Goal: Download file/media

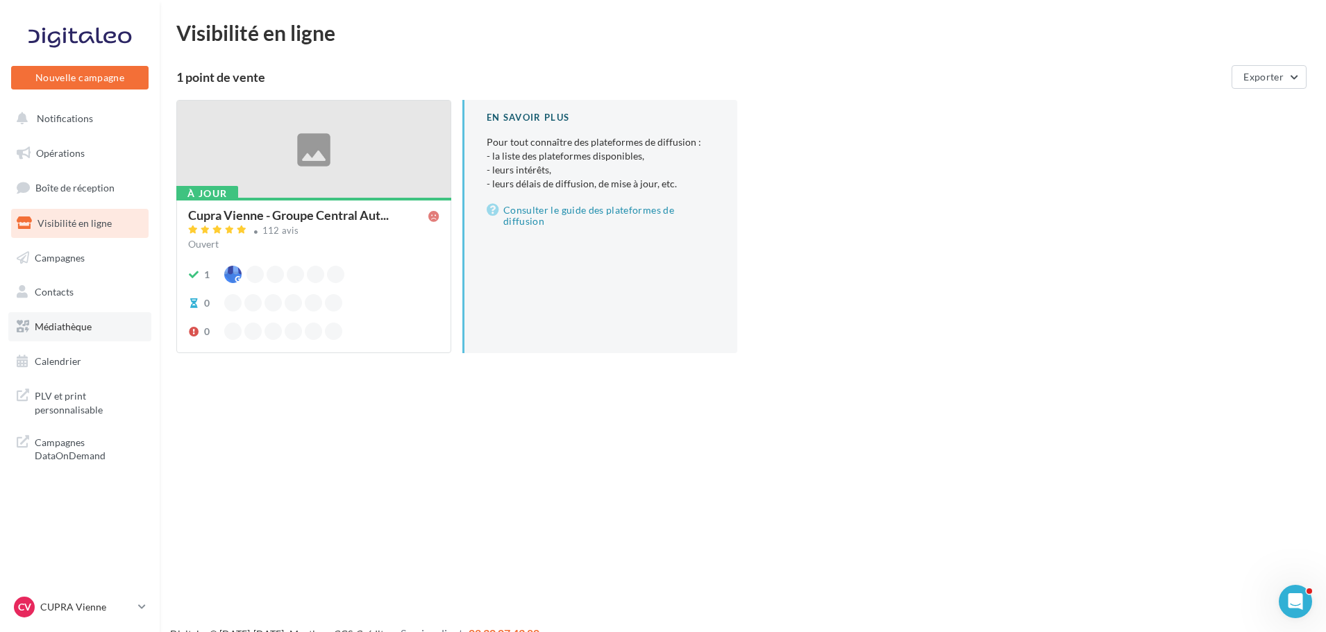
click at [40, 321] on span "Médiathèque" at bounding box center [63, 327] width 57 height 12
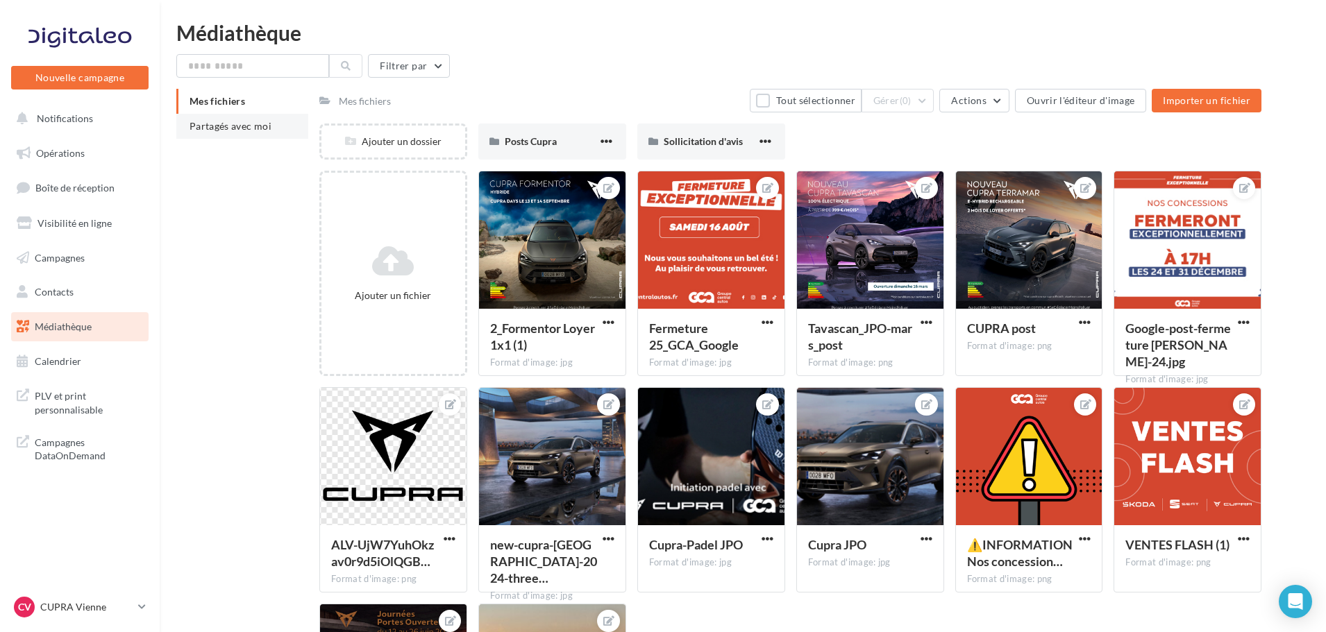
click at [276, 129] on li "Partagés avec moi" at bounding box center [242, 126] width 132 height 25
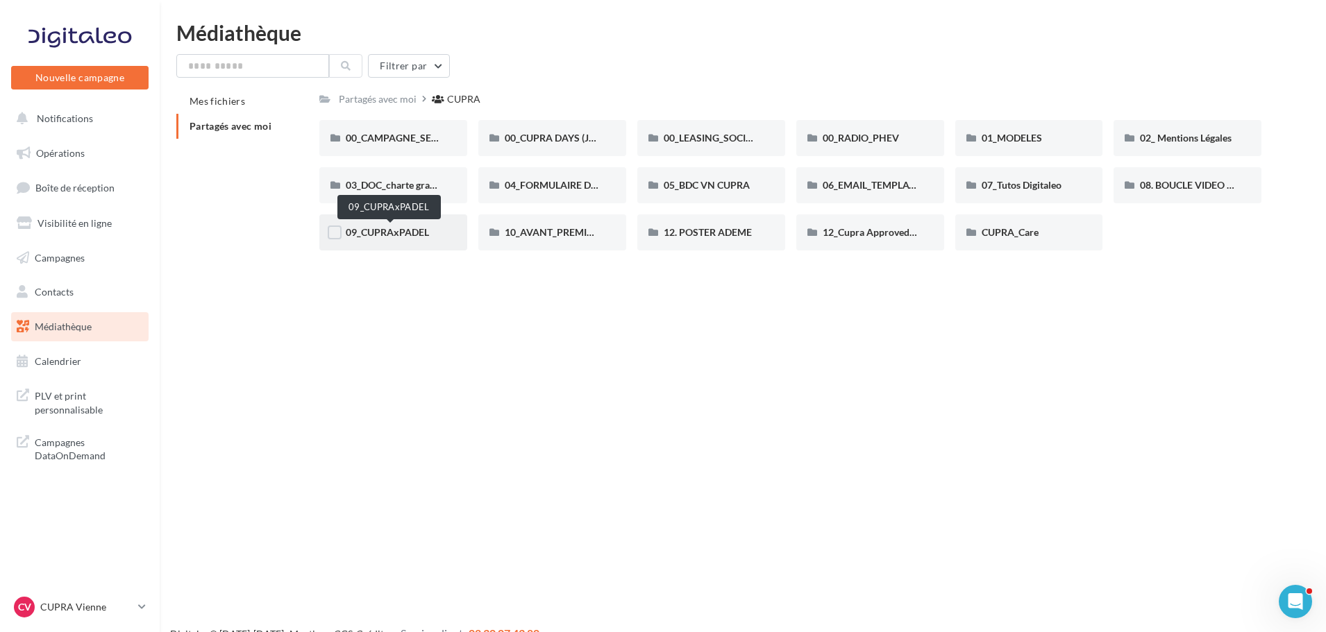
click at [409, 233] on span "09_CUPRAxPADEL" at bounding box center [387, 232] width 83 height 12
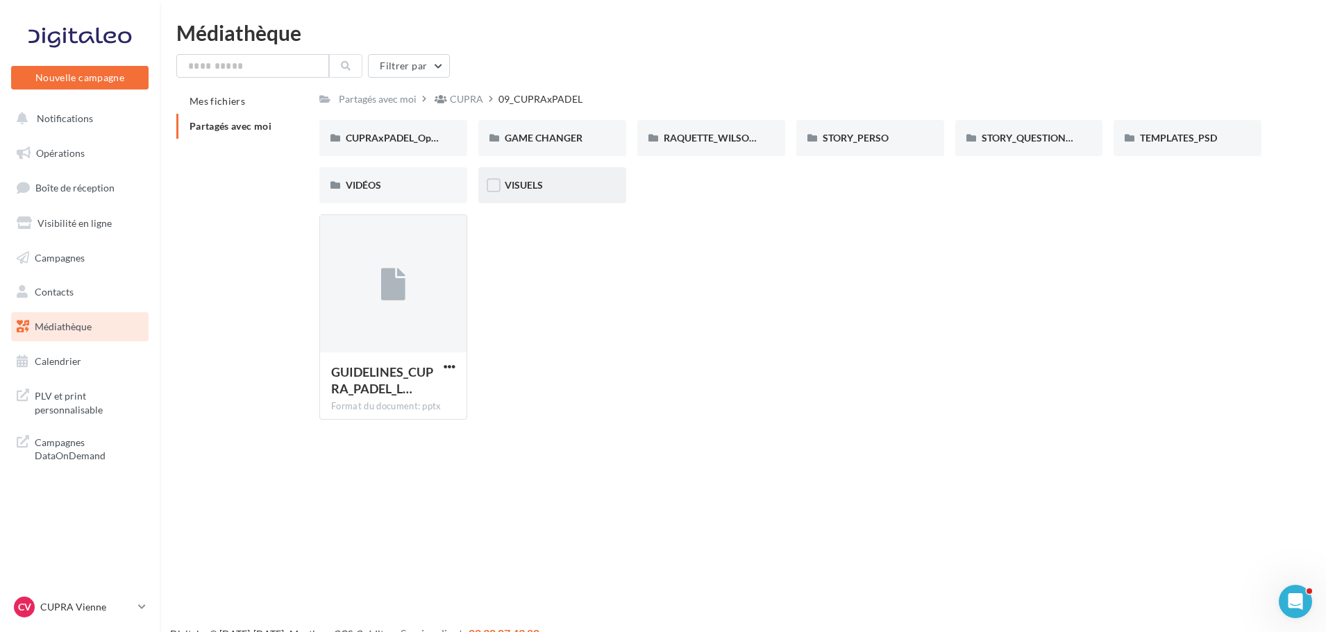
click at [558, 190] on div "VISUELS" at bounding box center [552, 185] width 95 height 14
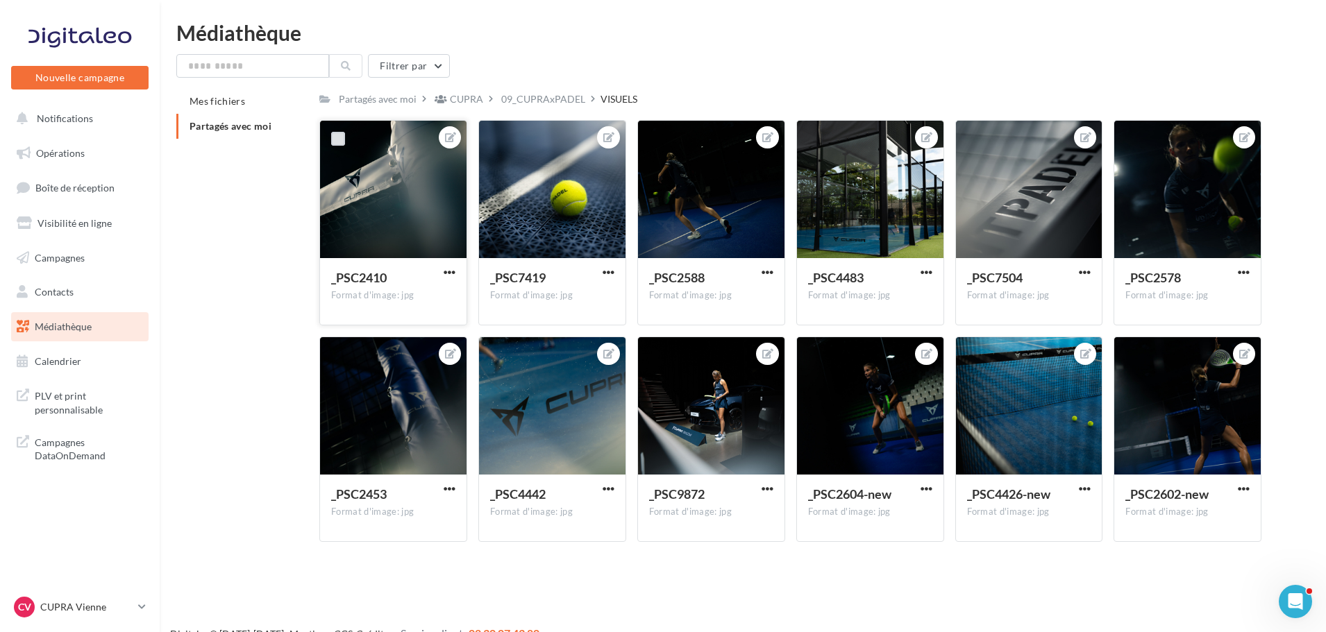
click at [335, 136] on label at bounding box center [338, 139] width 14 height 14
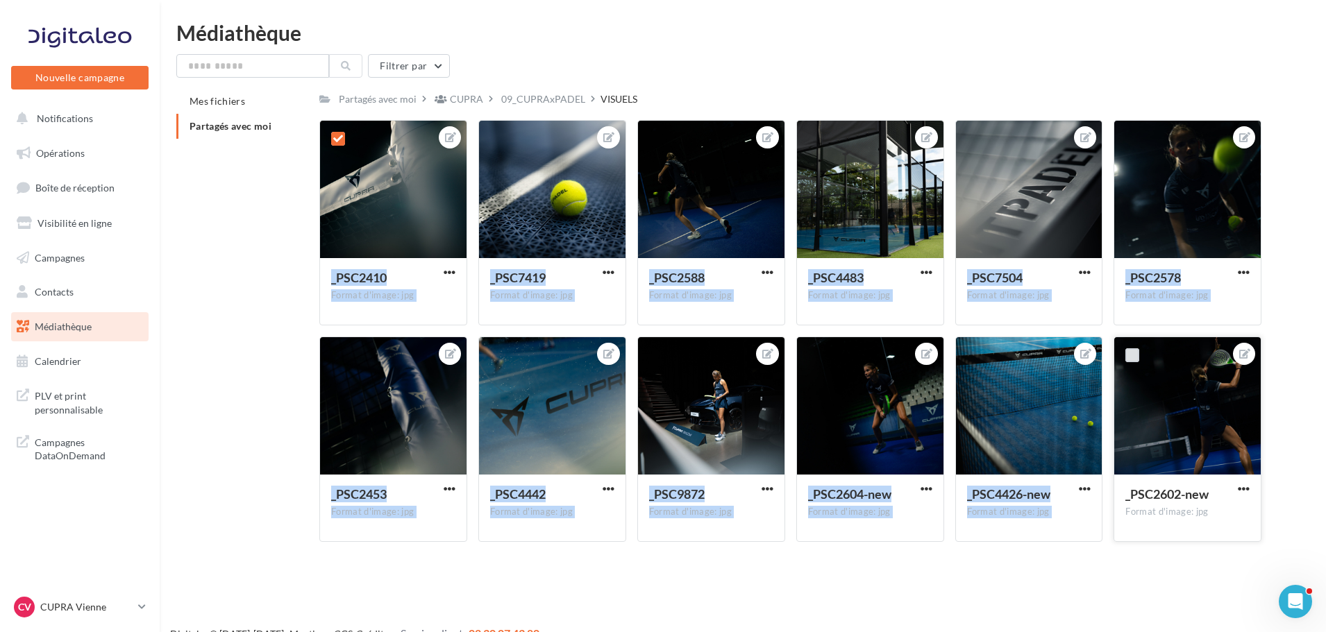
click at [1132, 353] on label at bounding box center [1132, 355] width 14 height 14
click at [1129, 358] on label at bounding box center [1132, 355] width 14 height 14
click at [1132, 355] on label at bounding box center [1132, 355] width 14 height 14
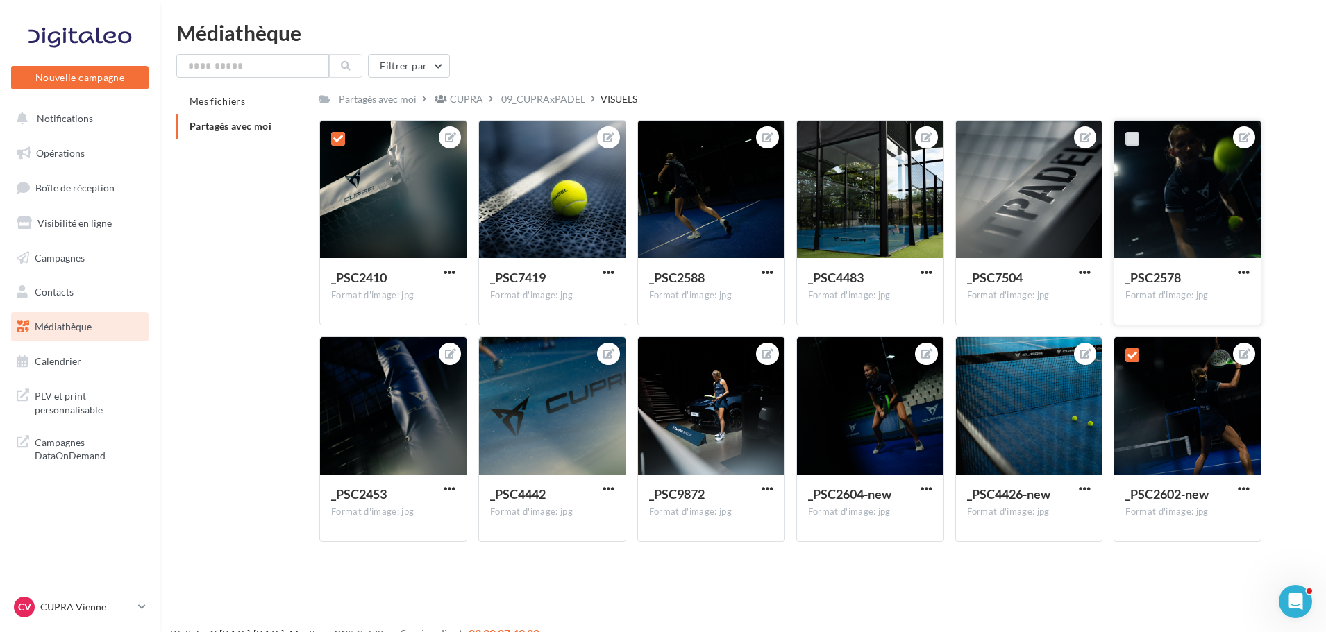
click at [1132, 137] on label at bounding box center [1132, 139] width 14 height 14
click at [1241, 274] on span "button" at bounding box center [1244, 273] width 12 height 12
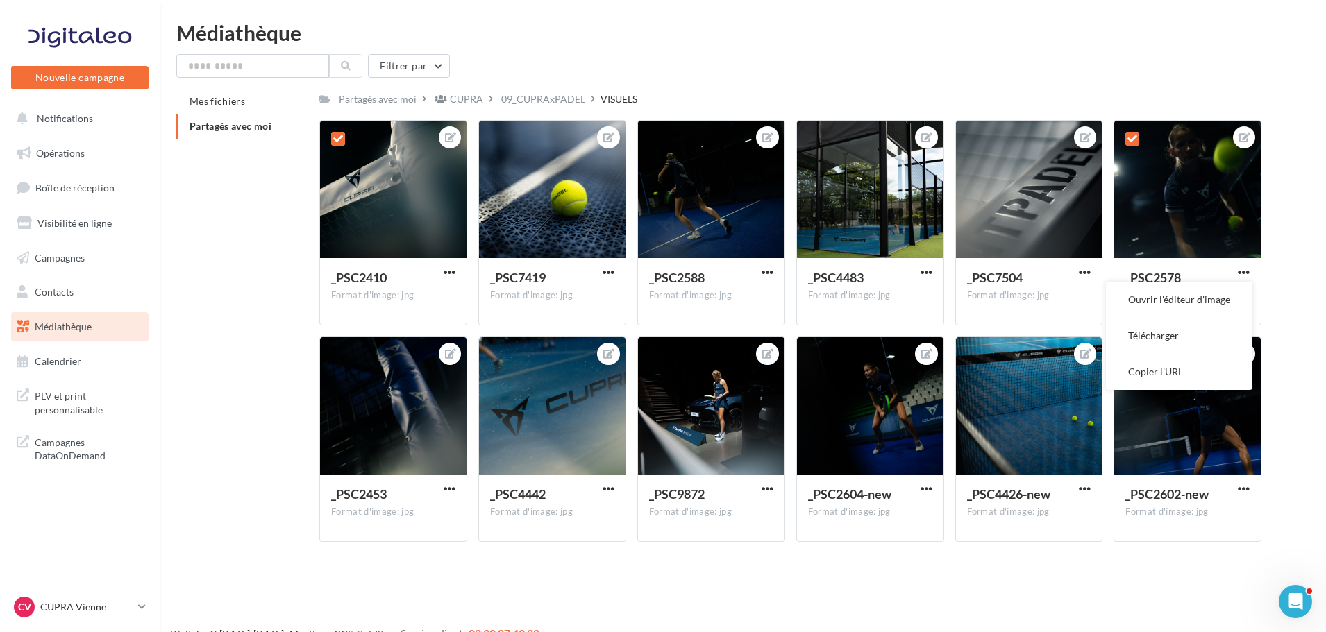
click at [1296, 303] on div "Mes fichiers Partagés avec moi Partagés avec moi CUPRA 09_CUPRAxPADEL VISUELS C…" at bounding box center [748, 321] width 1144 height 464
click at [324, 131] on div at bounding box center [338, 139] width 36 height 36
click at [339, 136] on icon at bounding box center [338, 139] width 10 height 10
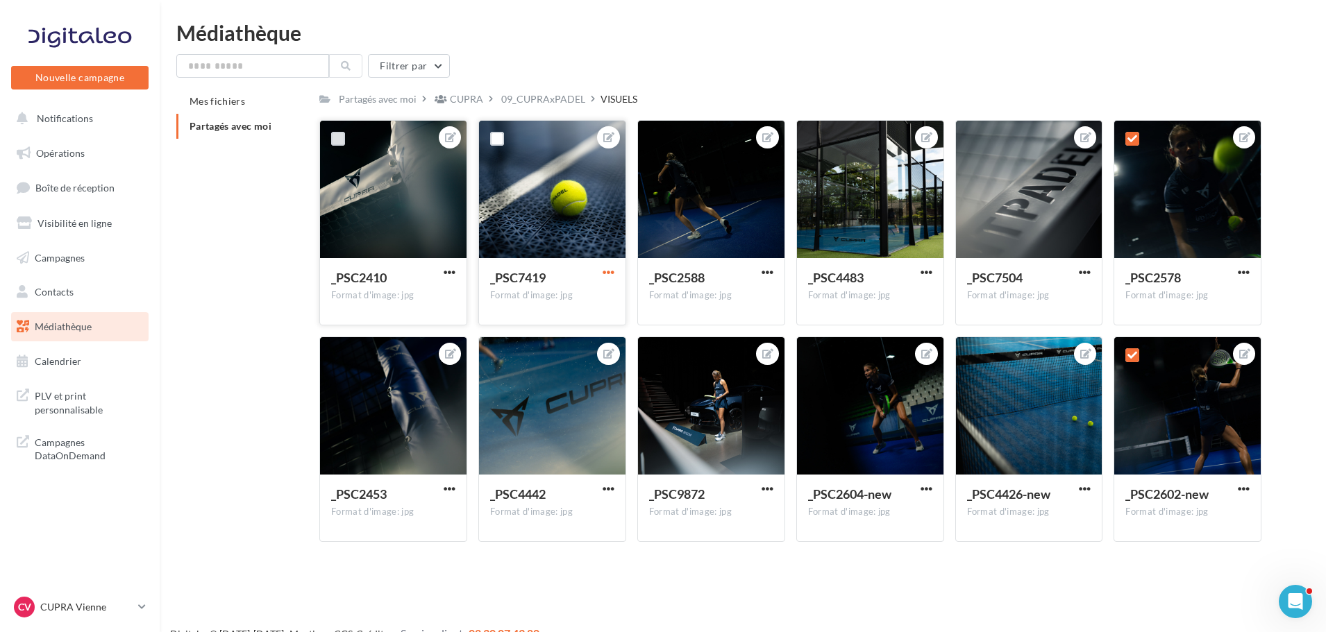
click at [612, 273] on span "button" at bounding box center [609, 273] width 12 height 12
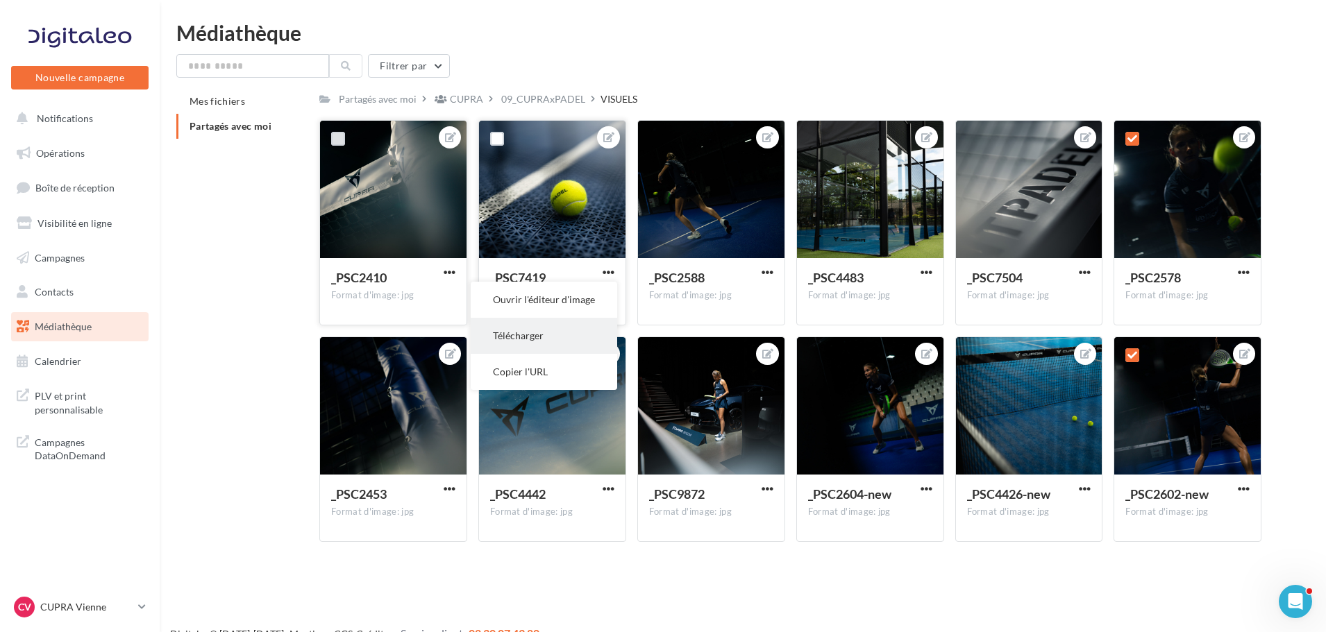
click at [547, 342] on button "Télécharger" at bounding box center [544, 336] width 146 height 36
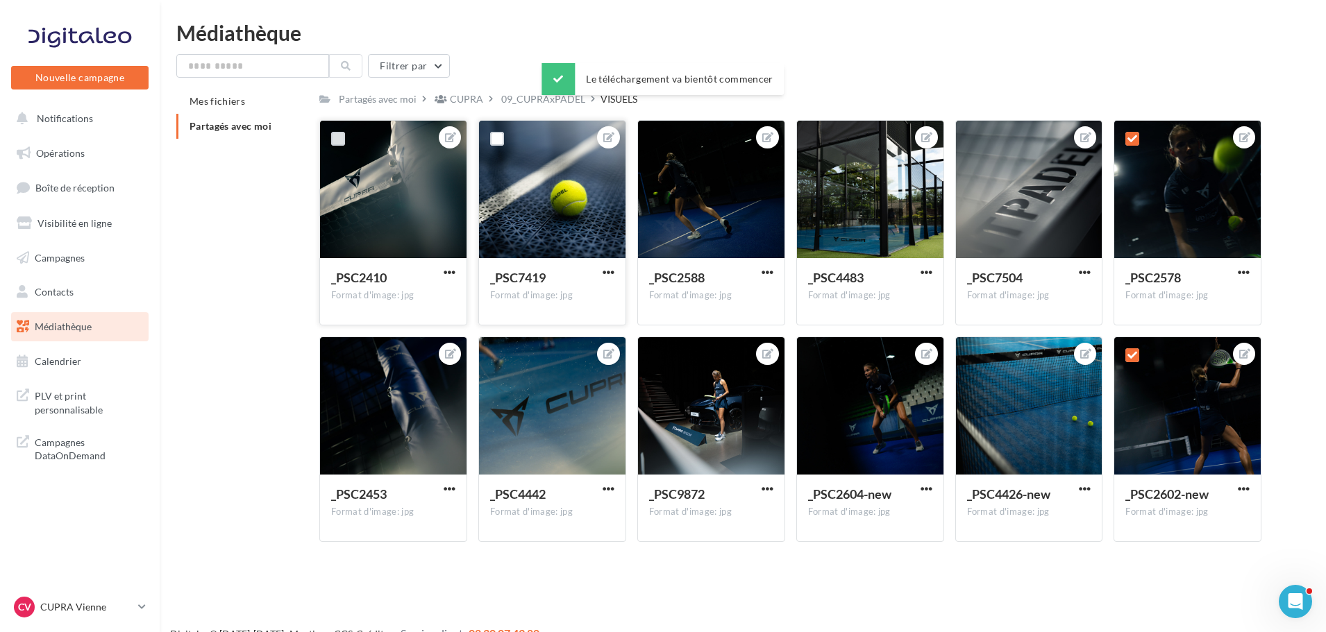
click at [456, 272] on button "button" at bounding box center [449, 274] width 17 height 14
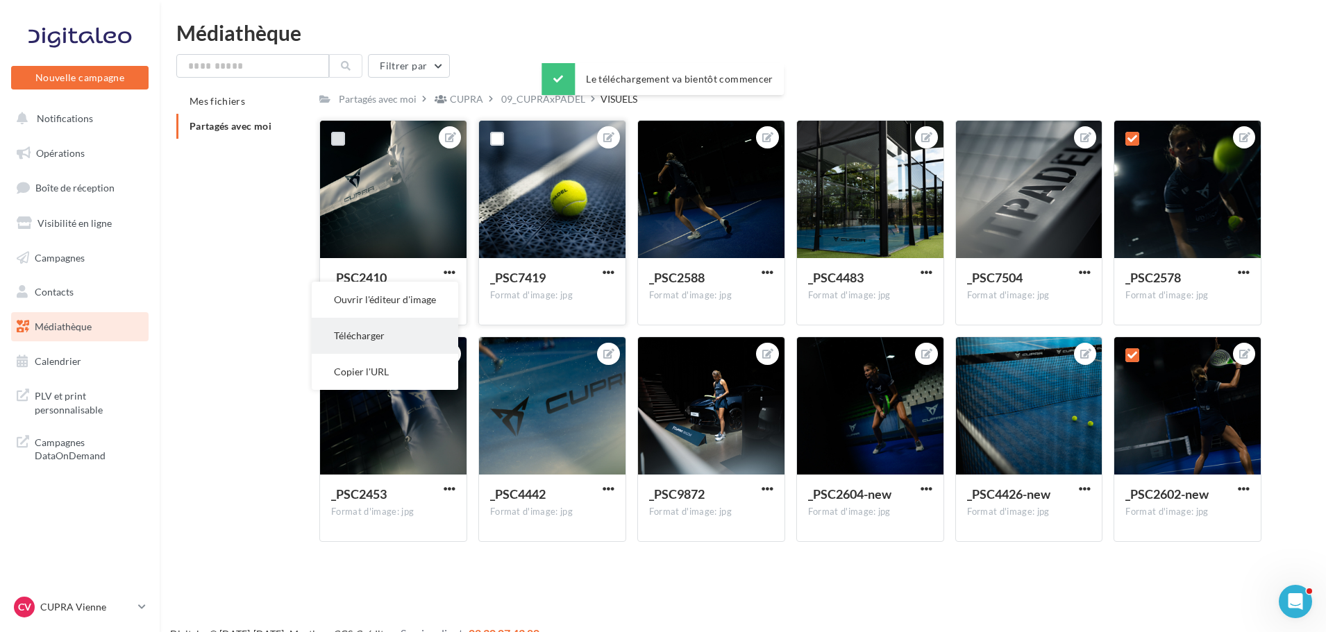
click at [401, 321] on button "Télécharger" at bounding box center [385, 336] width 146 height 36
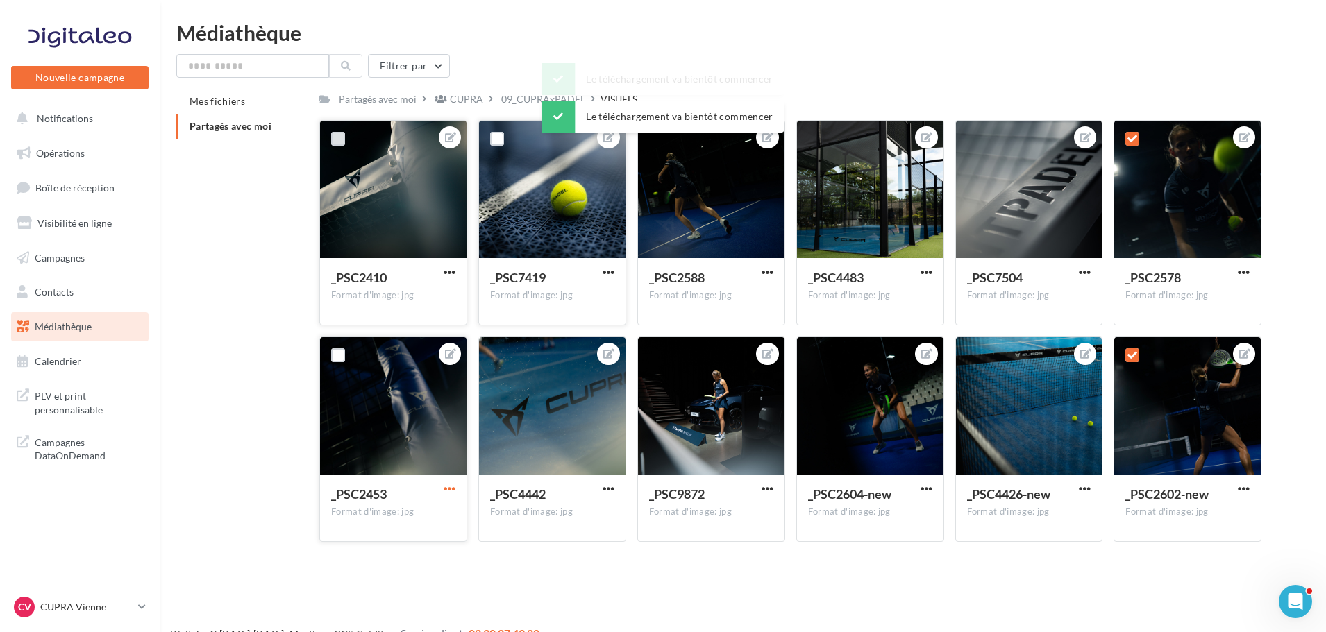
click at [450, 490] on span "button" at bounding box center [450, 489] width 12 height 12
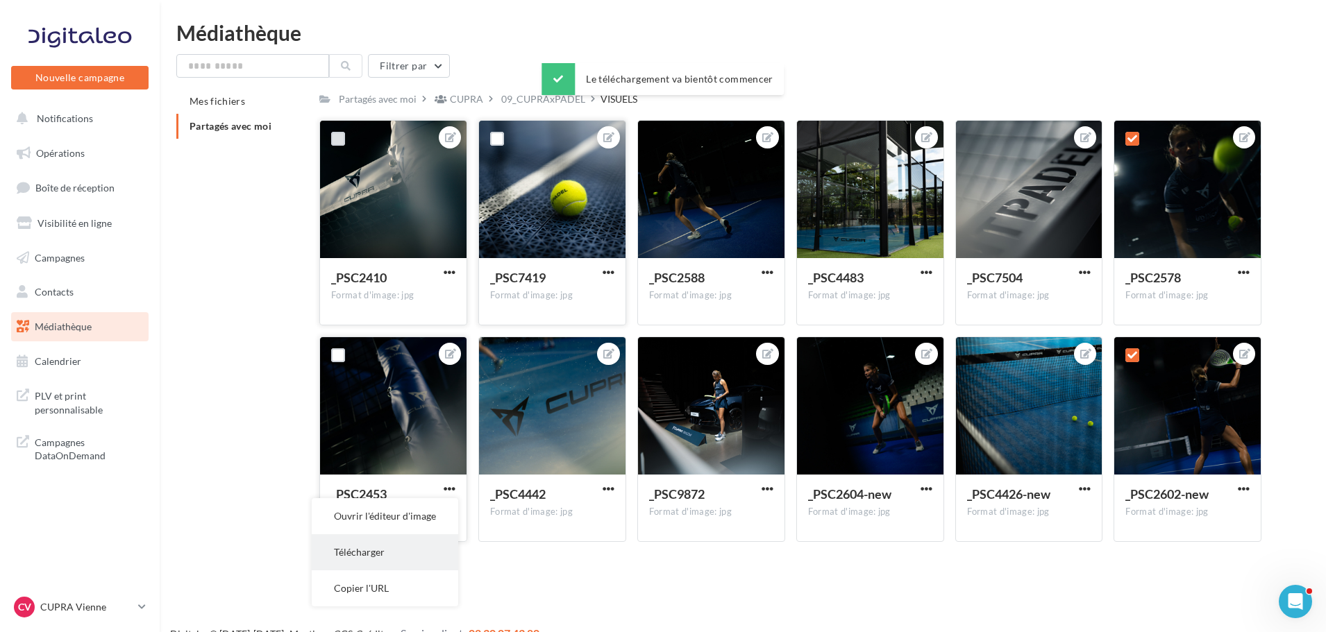
click at [377, 540] on button "Télécharger" at bounding box center [385, 553] width 146 height 36
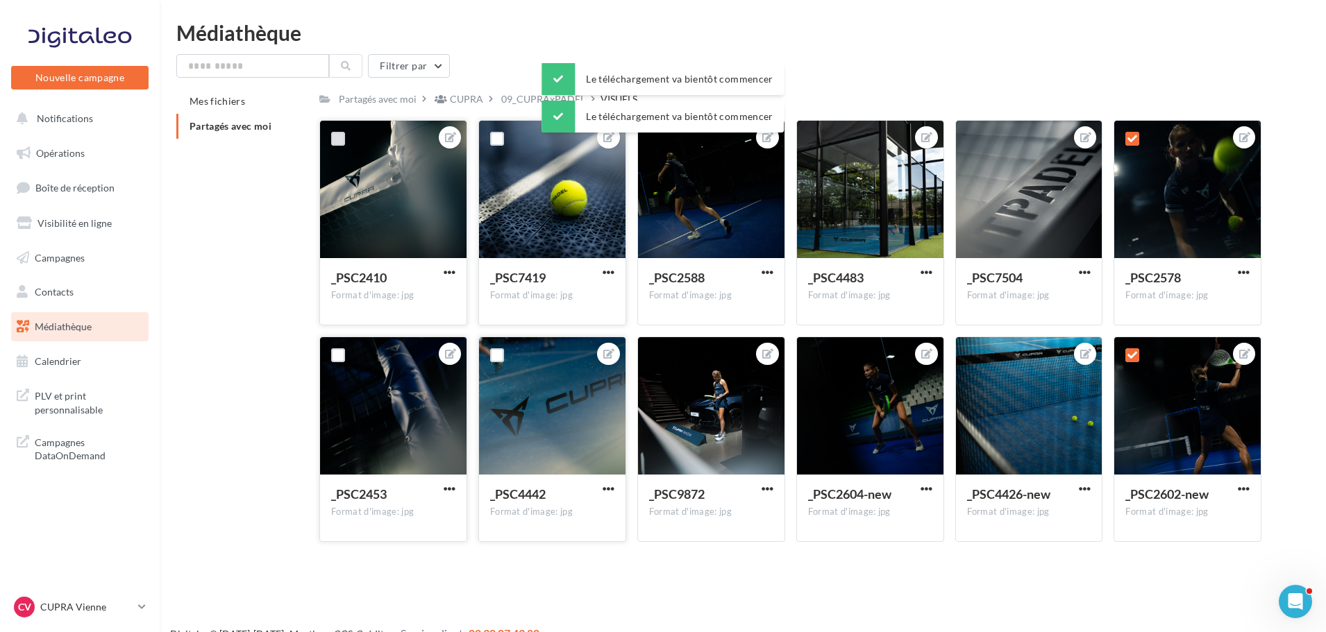
click at [614, 489] on button "button" at bounding box center [608, 490] width 17 height 14
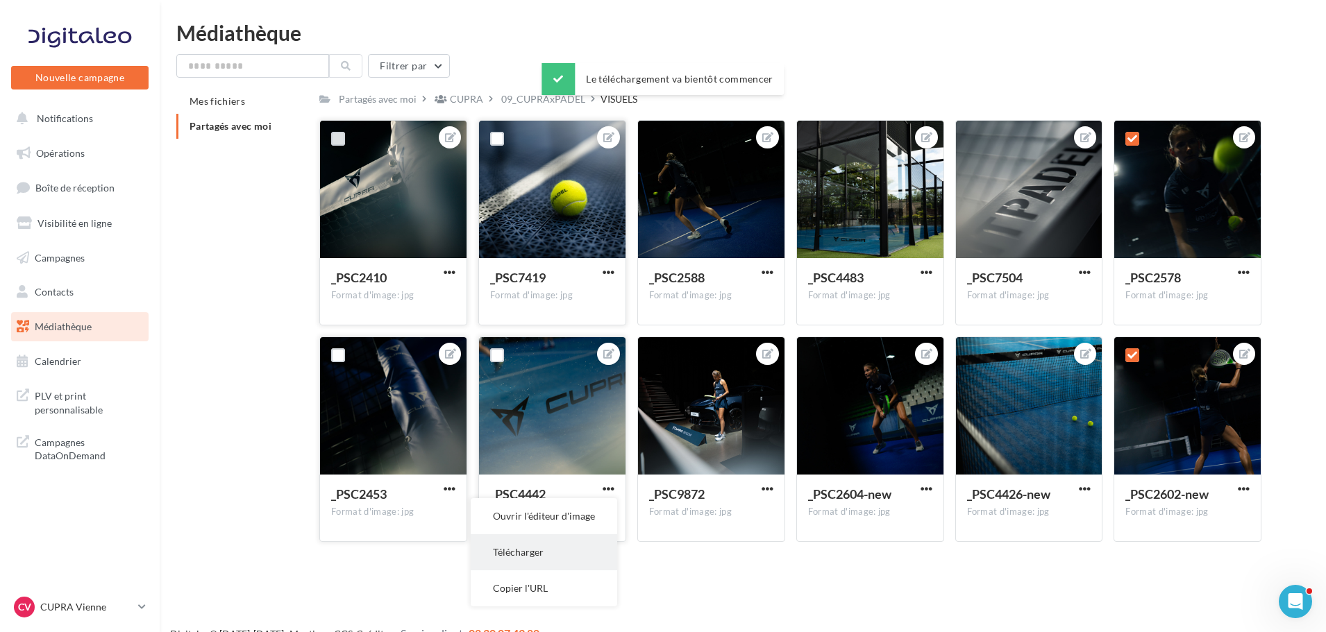
click at [539, 553] on button "Télécharger" at bounding box center [544, 553] width 146 height 36
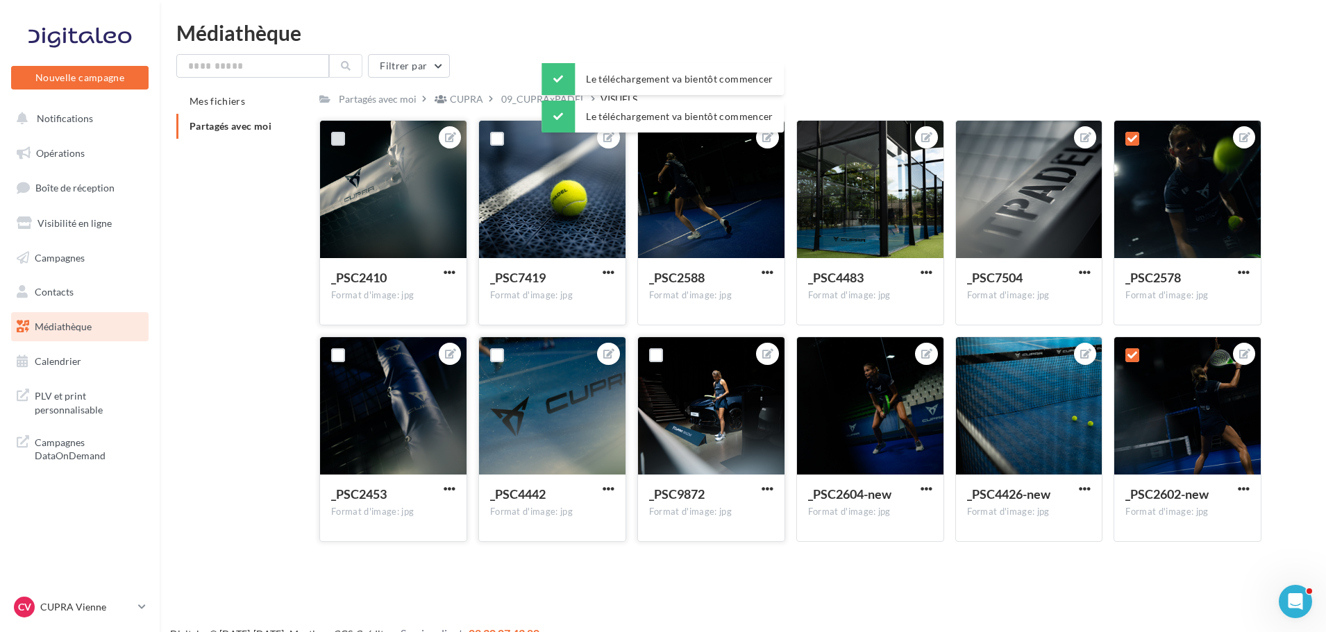
click at [768, 482] on div at bounding box center [767, 489] width 17 height 14
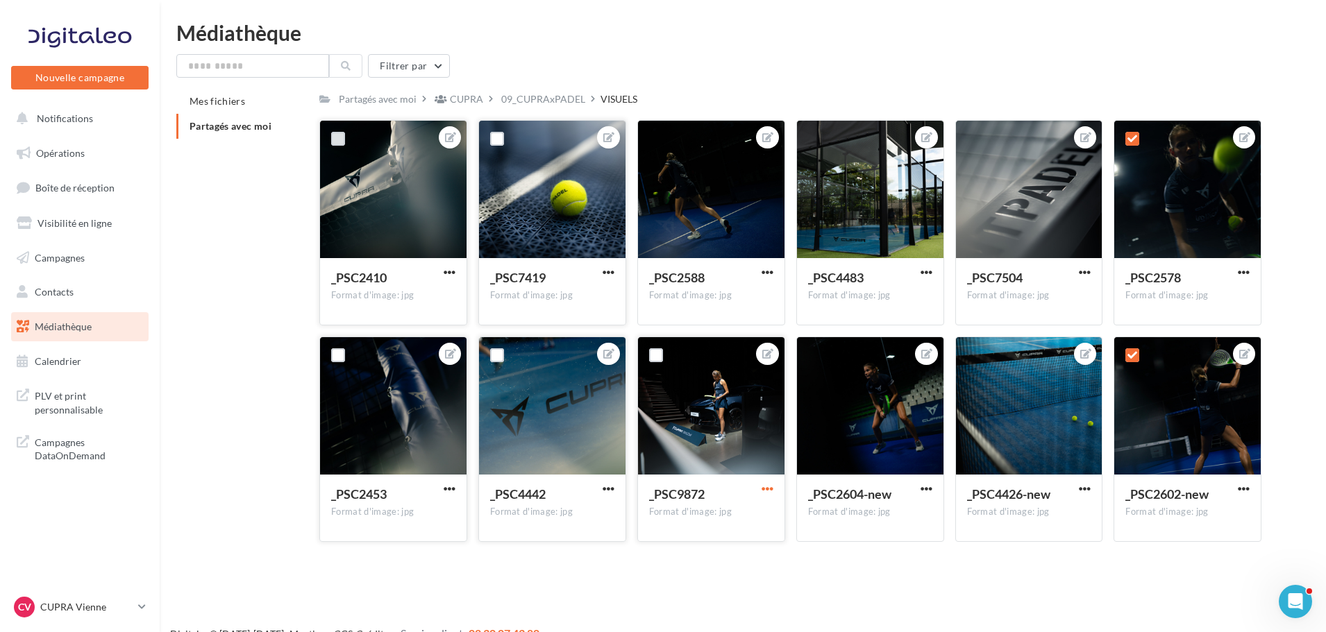
click at [770, 486] on span "button" at bounding box center [768, 489] width 12 height 12
click at [697, 548] on button "Télécharger" at bounding box center [703, 553] width 146 height 36
click at [925, 482] on div at bounding box center [926, 489] width 17 height 14
click at [929, 488] on span "button" at bounding box center [927, 489] width 12 height 12
click at [886, 555] on button "Télécharger" at bounding box center [862, 553] width 146 height 36
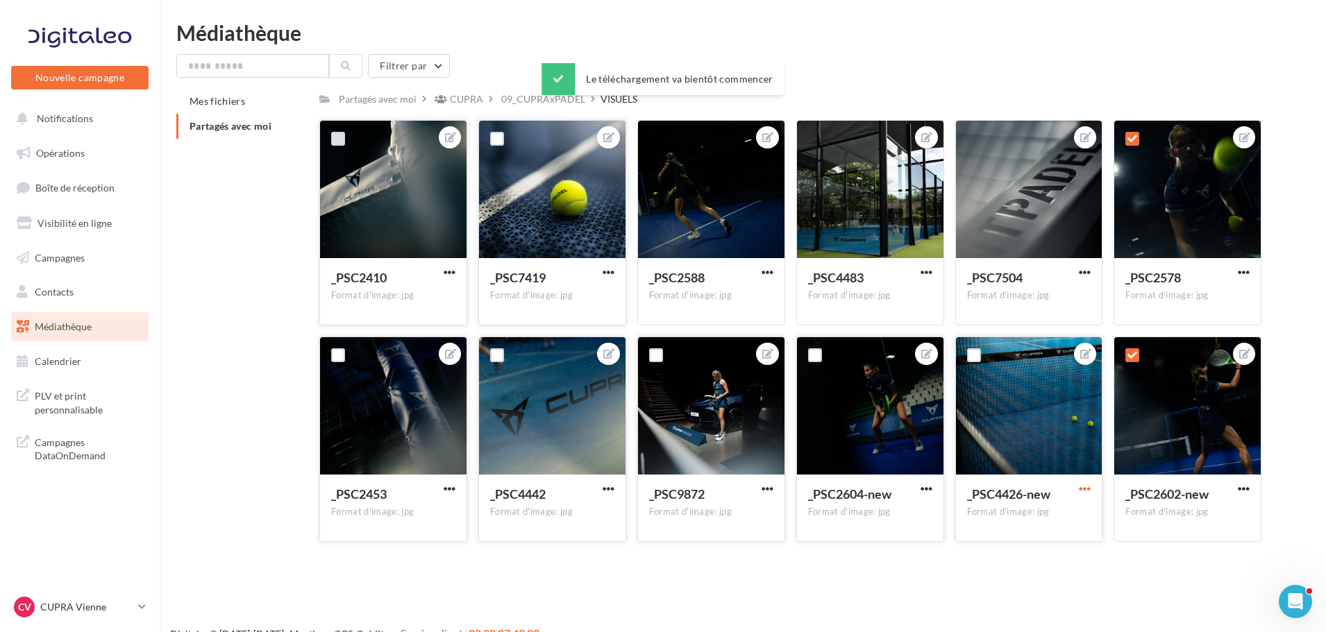
click at [1081, 487] on span "button" at bounding box center [1085, 489] width 12 height 12
click at [1037, 549] on button "Télécharger" at bounding box center [1020, 553] width 146 height 36
click at [1245, 483] on span "button" at bounding box center [1244, 489] width 12 height 12
click at [1190, 543] on button "Télécharger" at bounding box center [1179, 553] width 146 height 36
click at [1240, 267] on span "button" at bounding box center [1244, 273] width 12 height 12
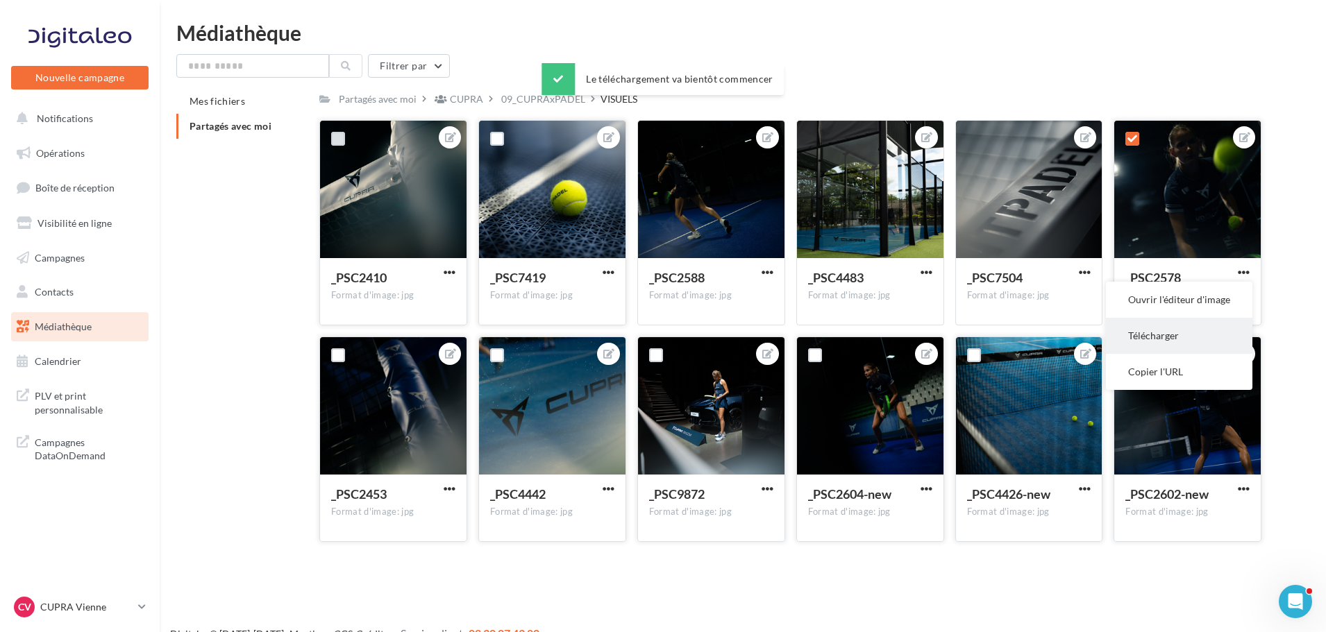
click at [1166, 330] on button "Télécharger" at bounding box center [1179, 336] width 146 height 36
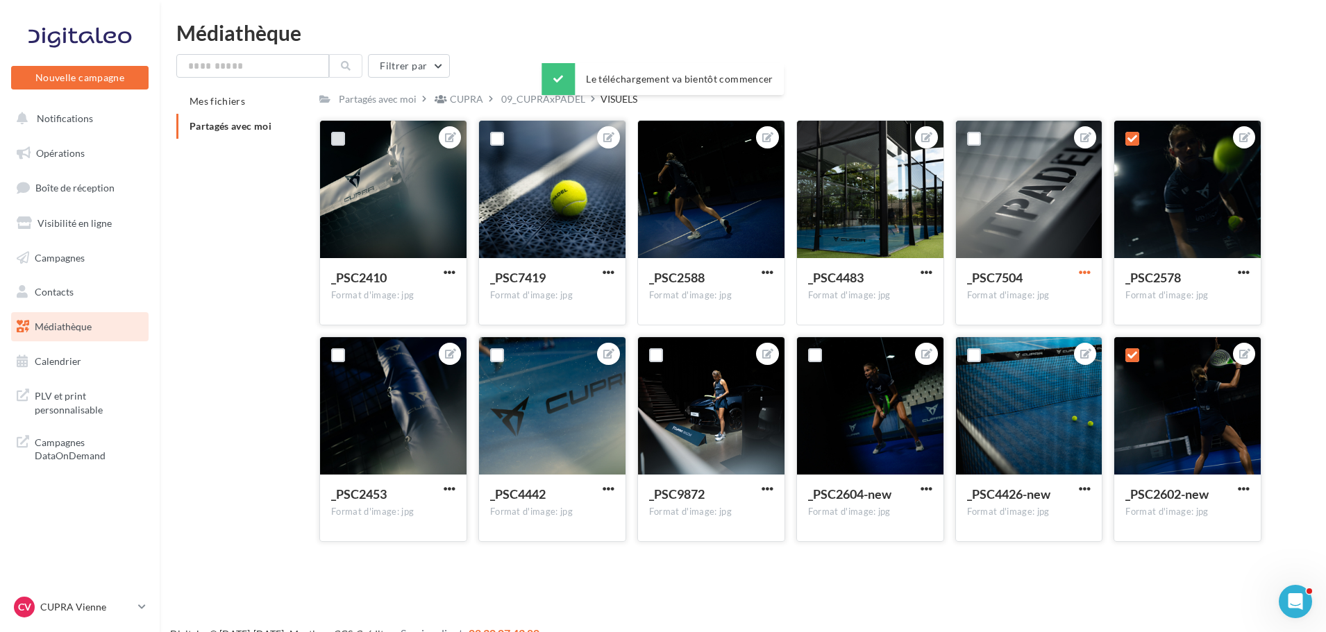
click at [1088, 271] on span "button" at bounding box center [1085, 273] width 12 height 12
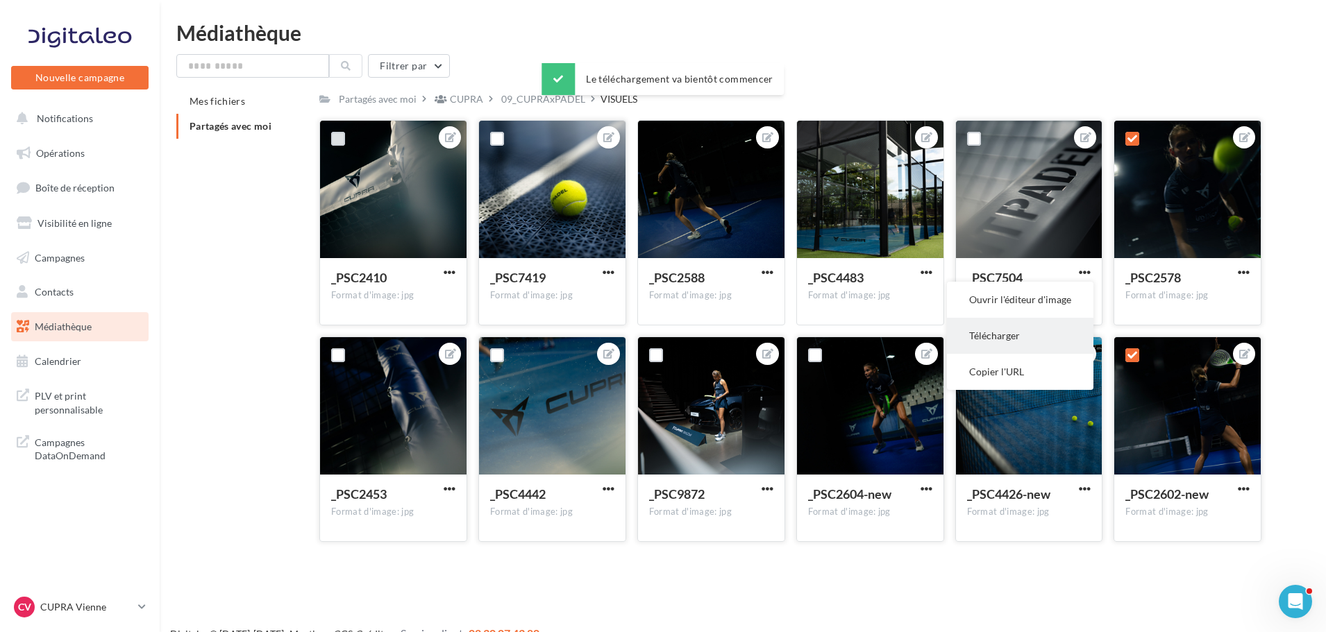
click at [977, 341] on button "Télécharger" at bounding box center [1020, 336] width 146 height 36
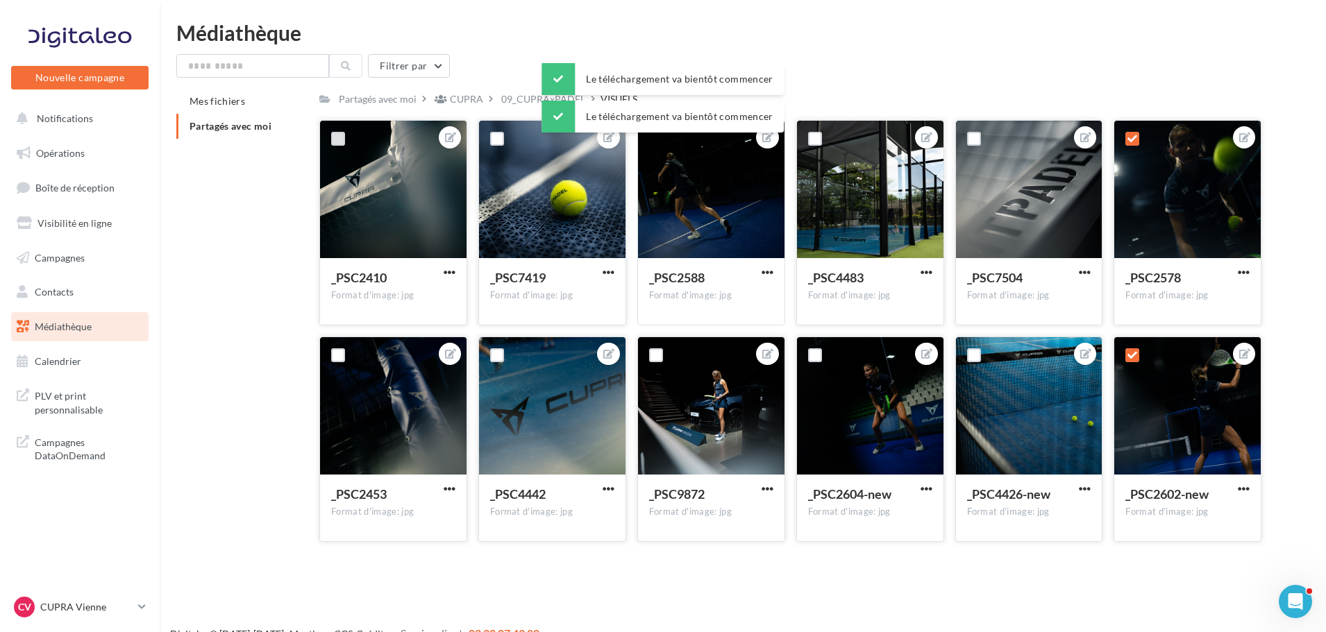
click at [932, 276] on button "button" at bounding box center [926, 274] width 17 height 14
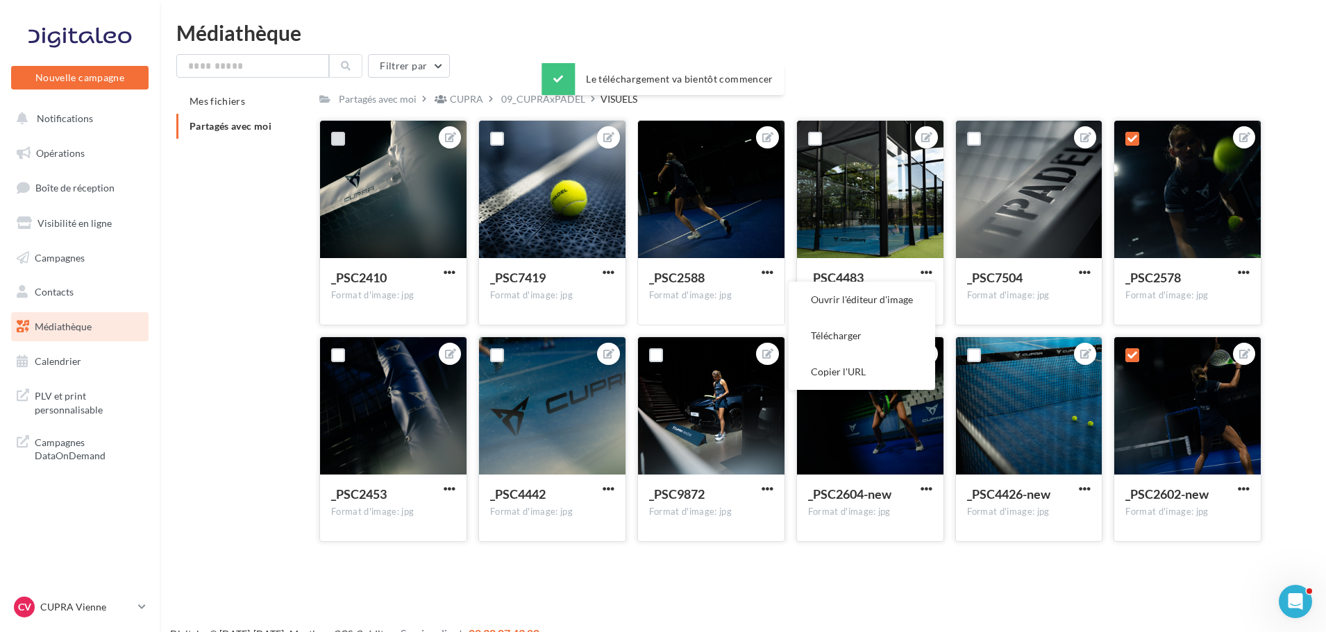
drag, startPoint x: 852, startPoint y: 340, endPoint x: 818, endPoint y: 315, distance: 41.7
click at [852, 340] on button "Télécharger" at bounding box center [862, 336] width 146 height 36
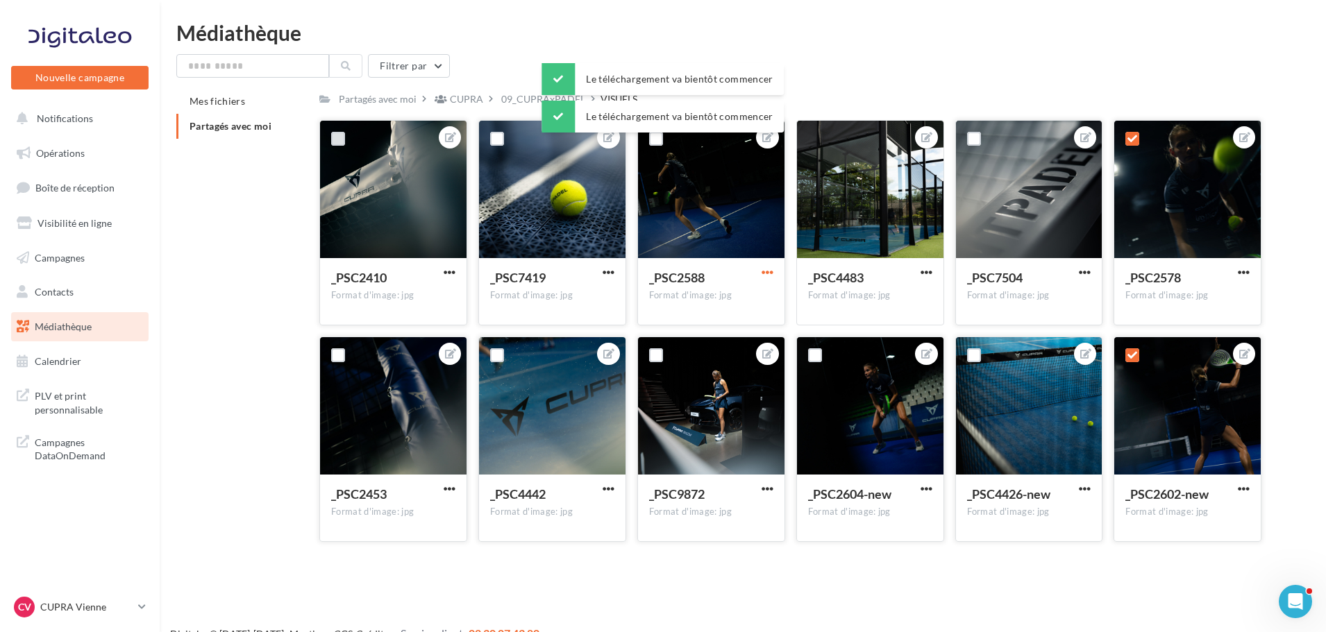
click at [764, 271] on span "button" at bounding box center [768, 273] width 12 height 12
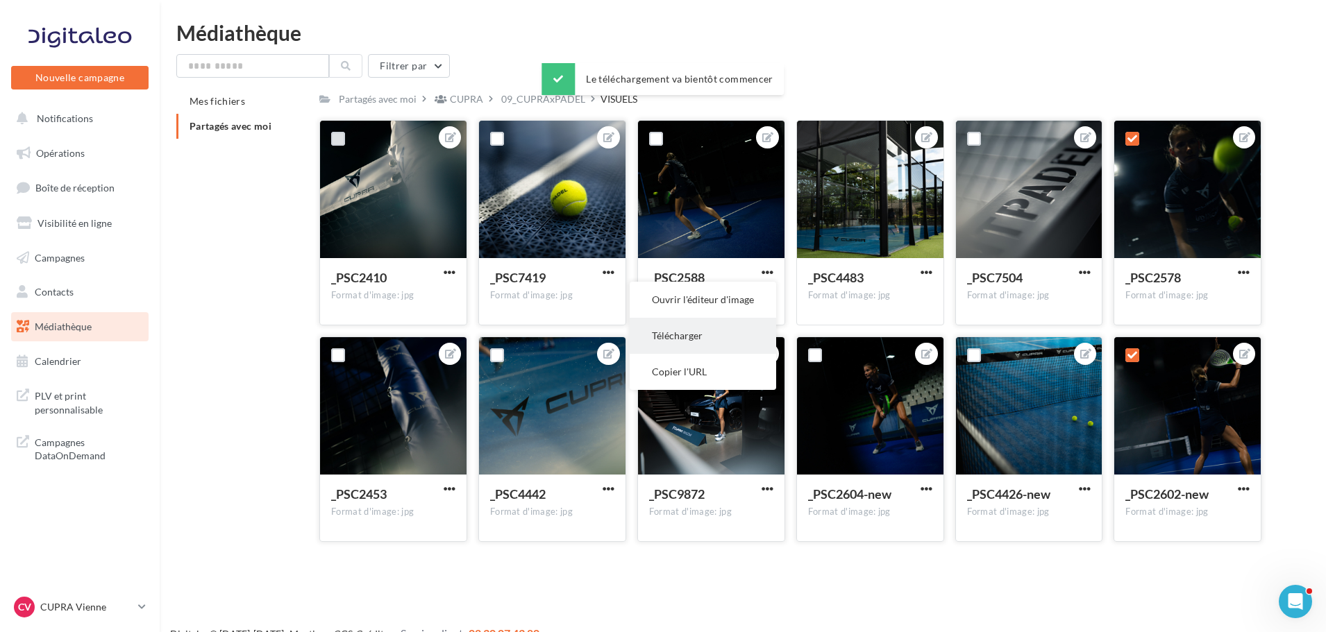
click at [687, 338] on button "Télécharger" at bounding box center [703, 336] width 146 height 36
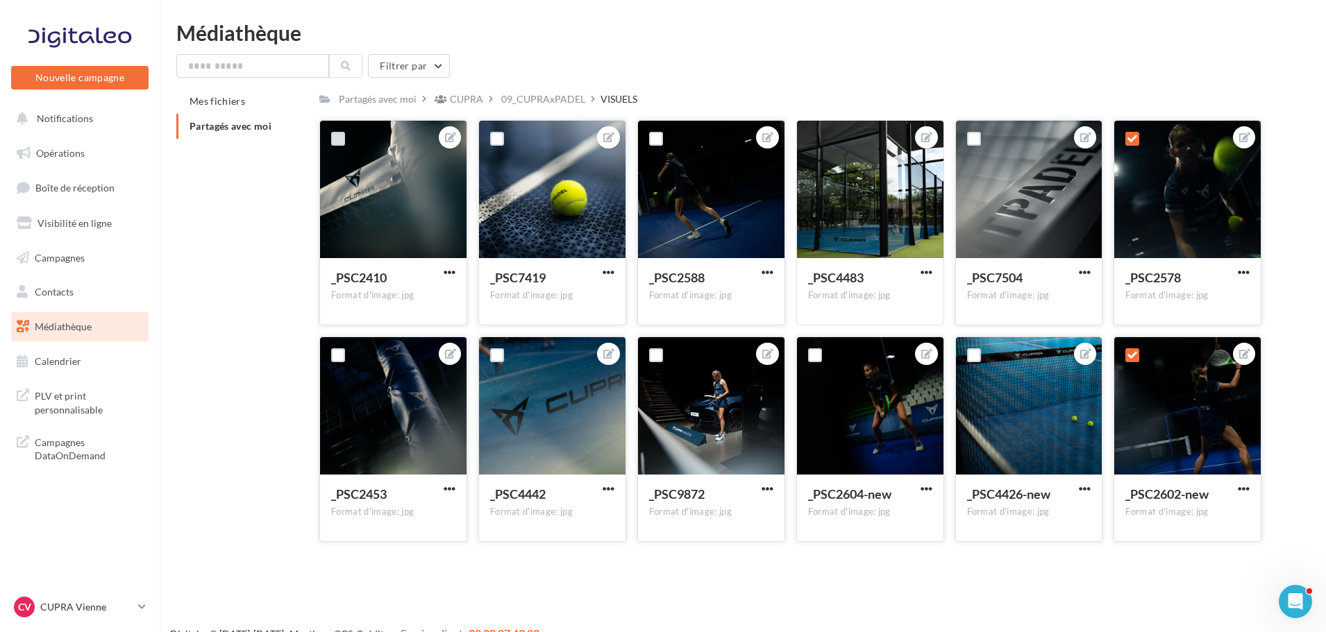
click at [1302, 242] on div "Mes fichiers Partagés avec moi Partagés avec moi CUPRA 09_CUPRAxPADEL VISUELS C…" at bounding box center [748, 321] width 1144 height 464
click at [529, 89] on div "09_CUPRAxPADEL" at bounding box center [543, 99] width 90 height 20
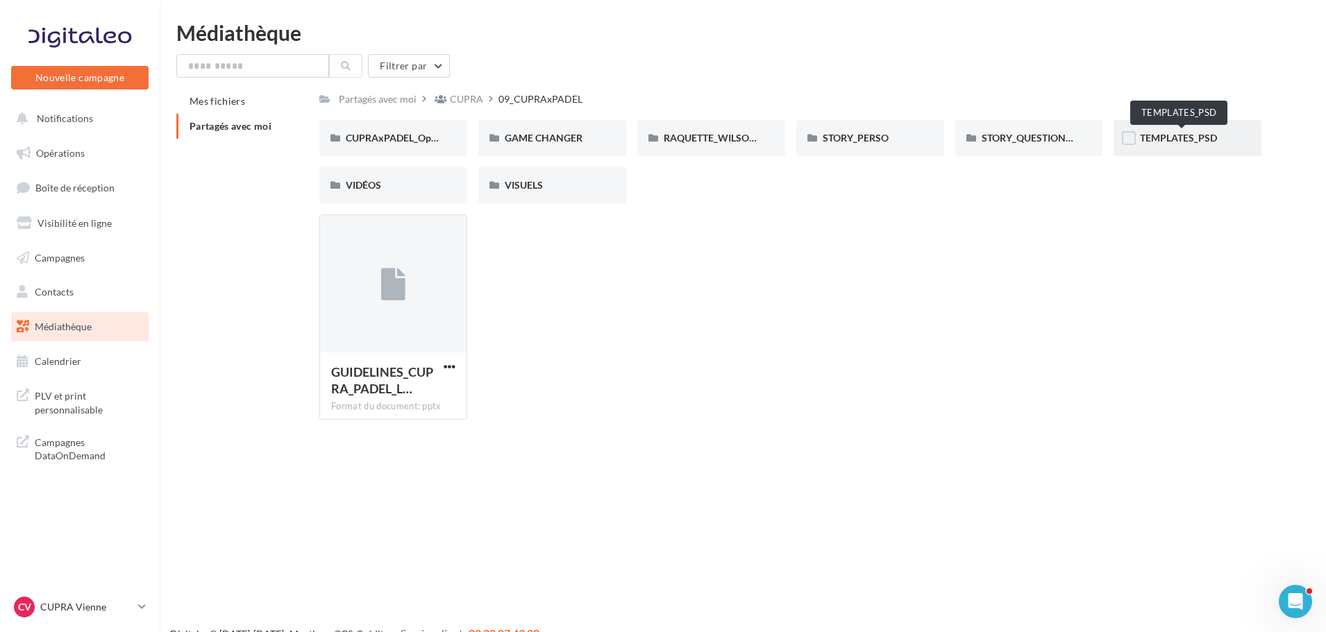
click at [1186, 140] on span "TEMPLATES_PSD" at bounding box center [1178, 138] width 77 height 12
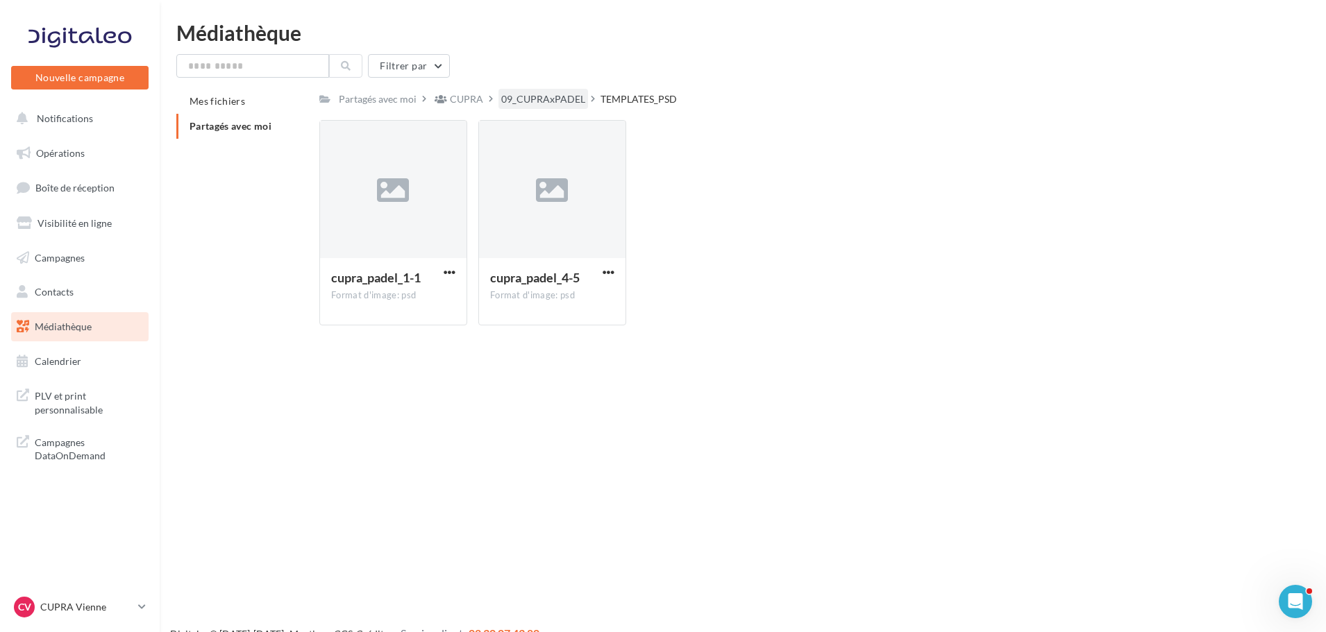
click at [545, 94] on div "09_CUPRAxPADEL" at bounding box center [543, 99] width 84 height 14
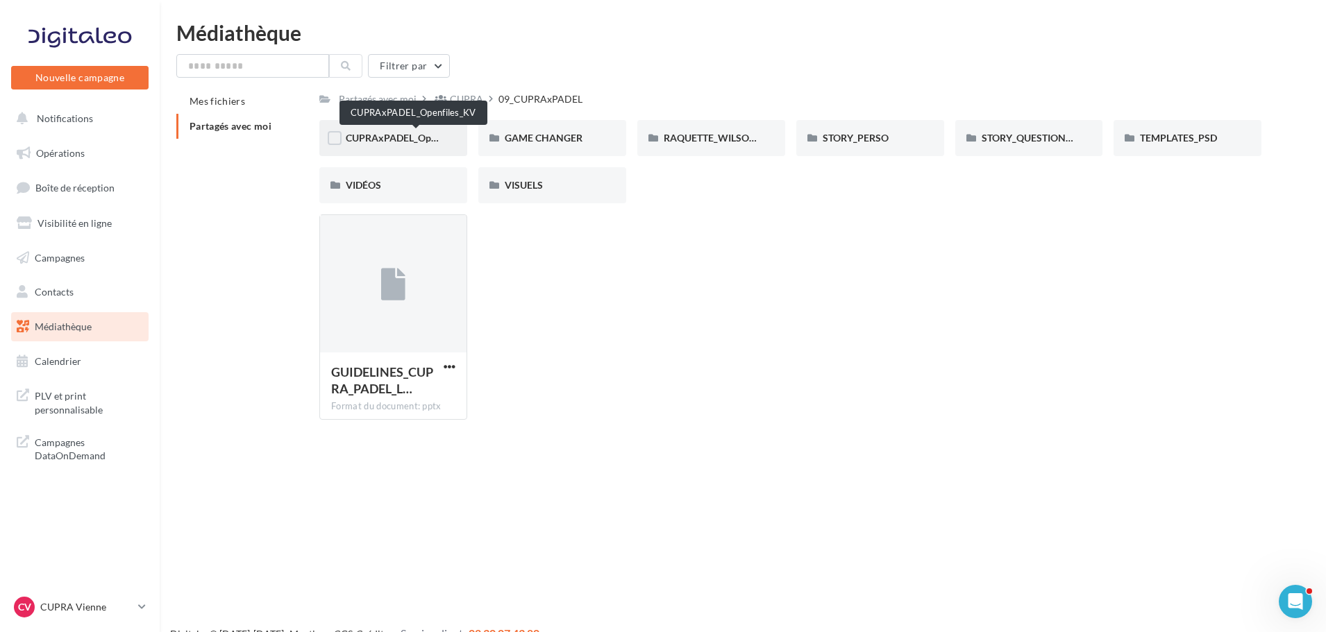
click at [405, 138] on span "CUPRAxPADEL_Openfiles_KV" at bounding box center [411, 138] width 131 height 12
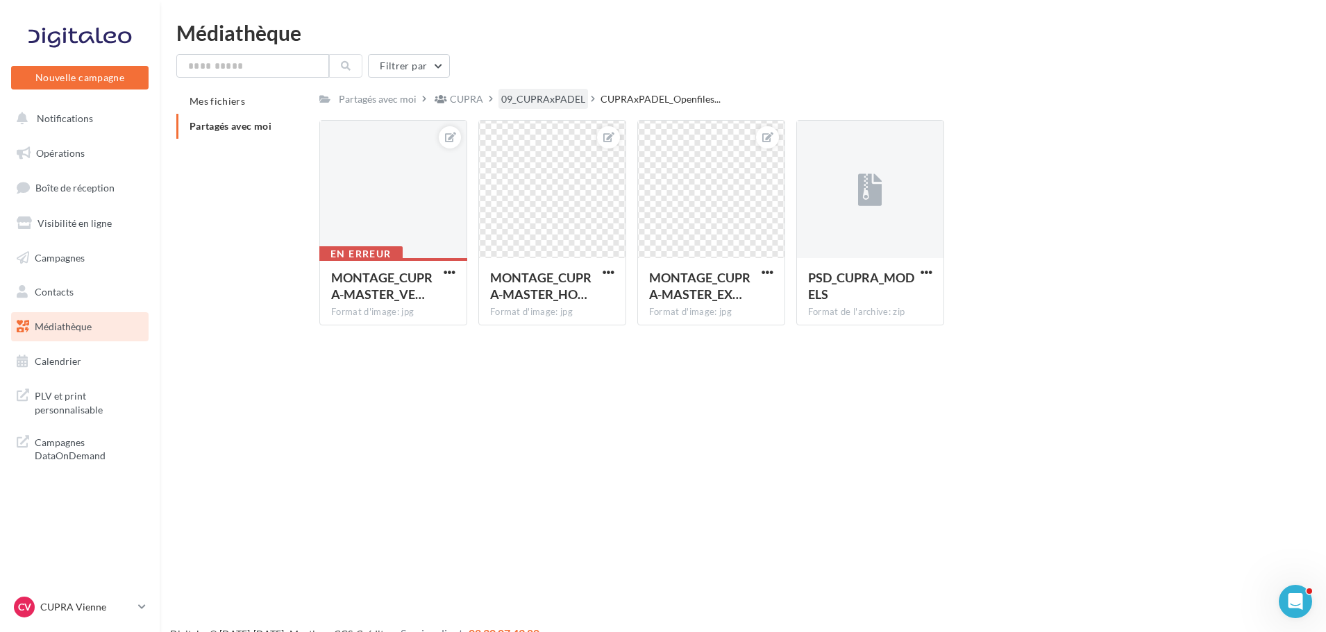
click at [555, 101] on div "09_CUPRAxPADEL" at bounding box center [543, 99] width 84 height 14
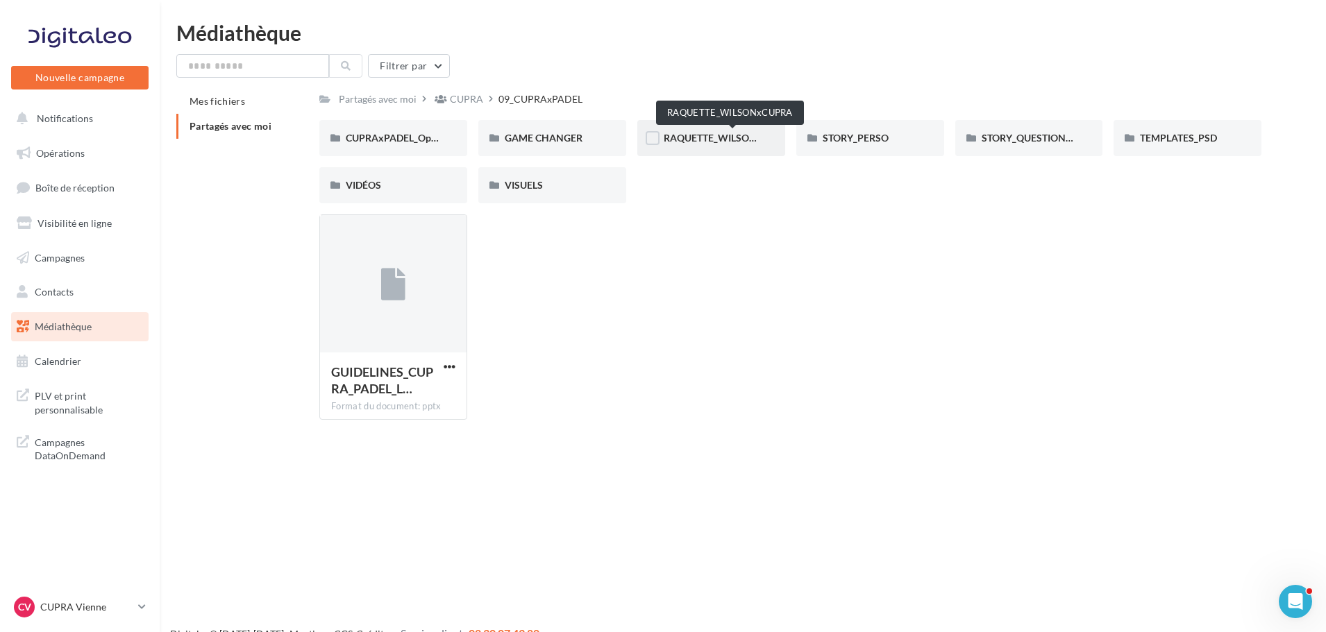
click at [727, 134] on span "RAQUETTE_WILSONxCUPRA" at bounding box center [729, 138] width 131 height 12
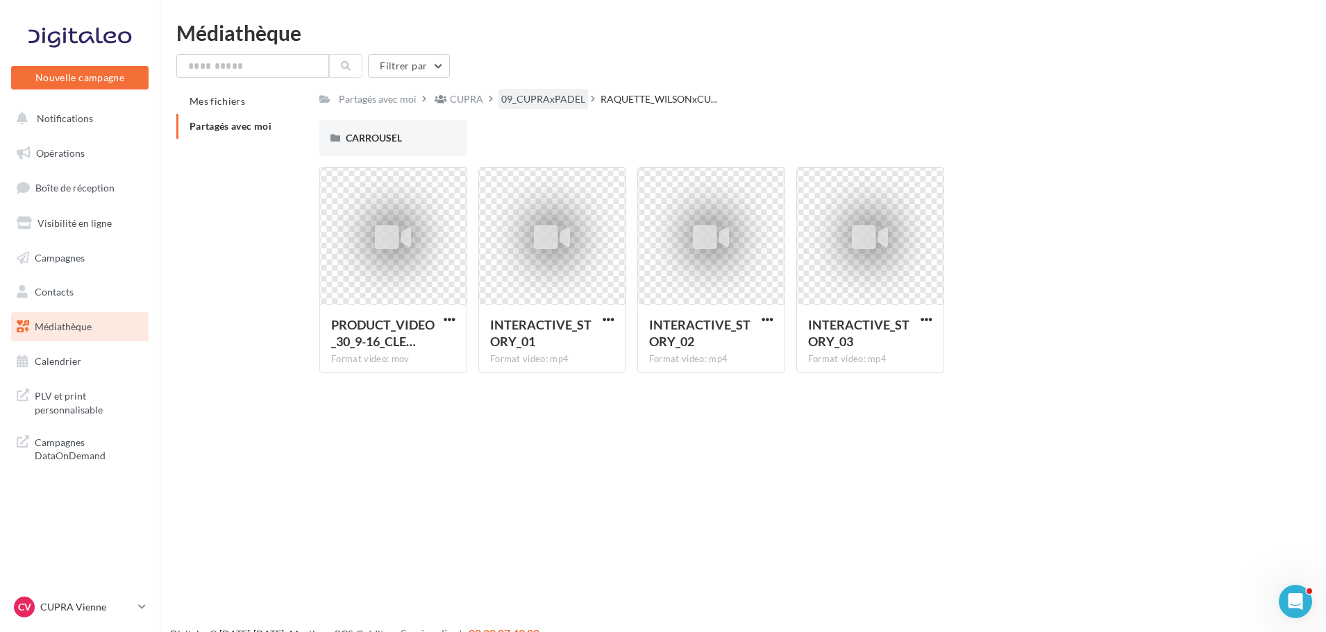
click at [562, 103] on div "09_CUPRAxPADEL" at bounding box center [543, 99] width 84 height 14
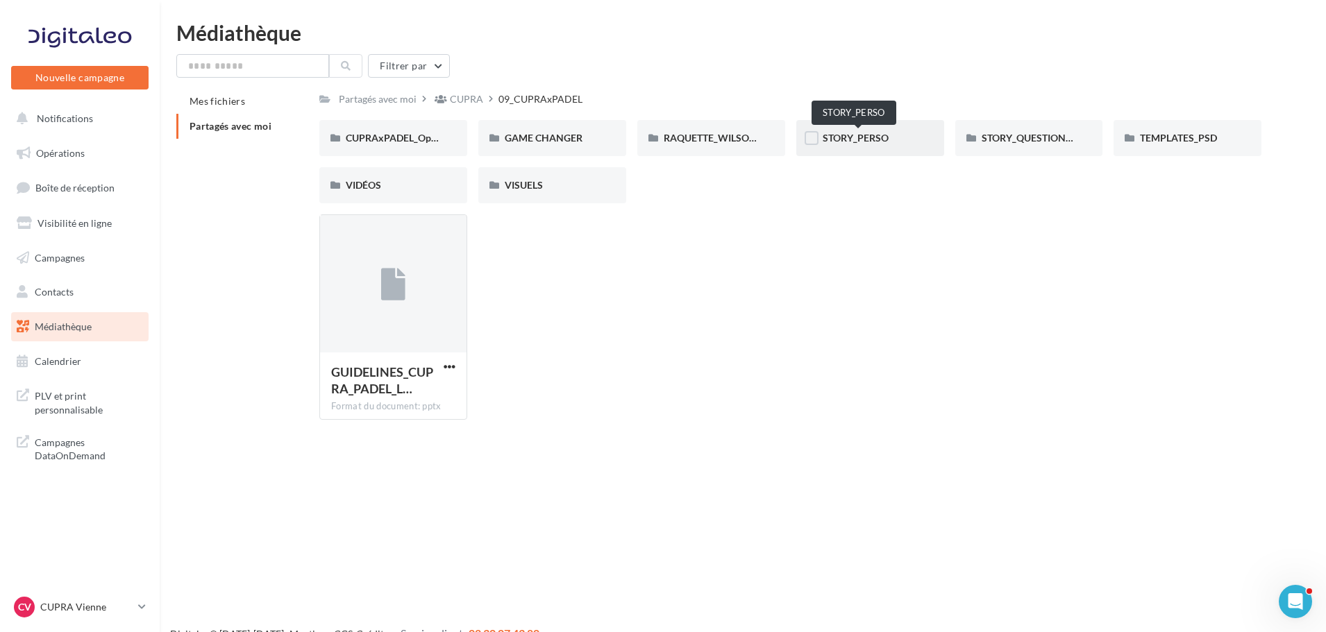
click at [870, 138] on span "STORY_PERSO" at bounding box center [856, 138] width 66 height 12
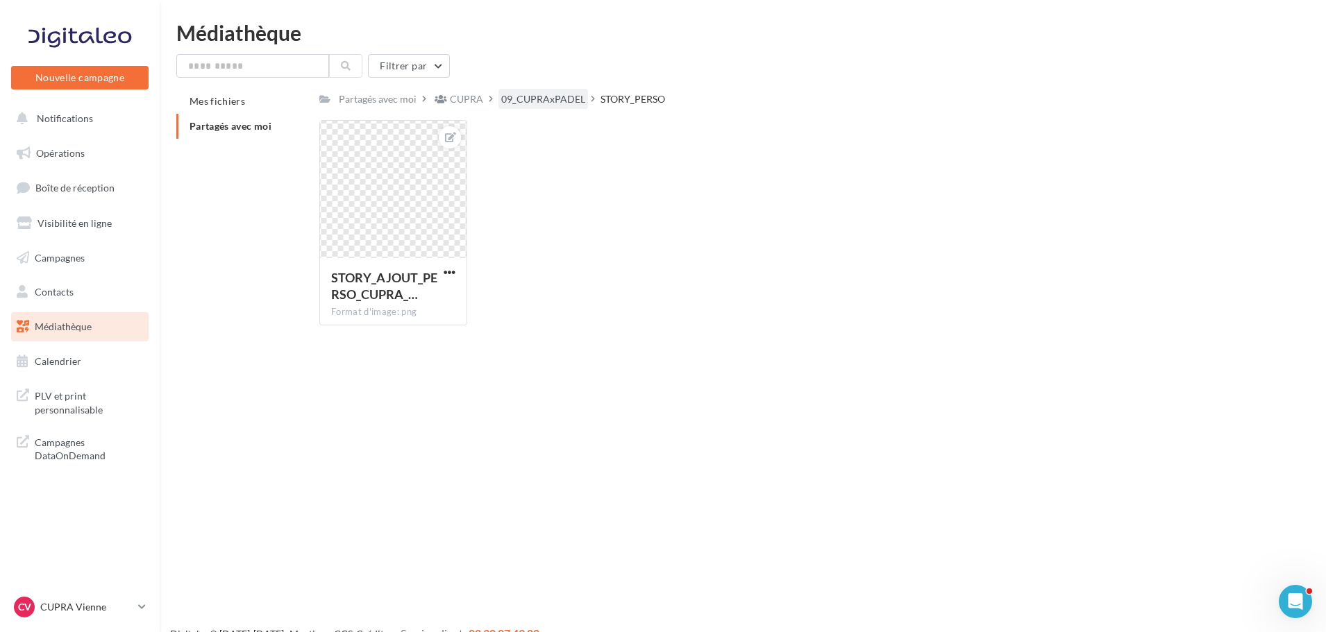
click at [565, 91] on div "09_CUPRAxPADEL" at bounding box center [543, 99] width 90 height 20
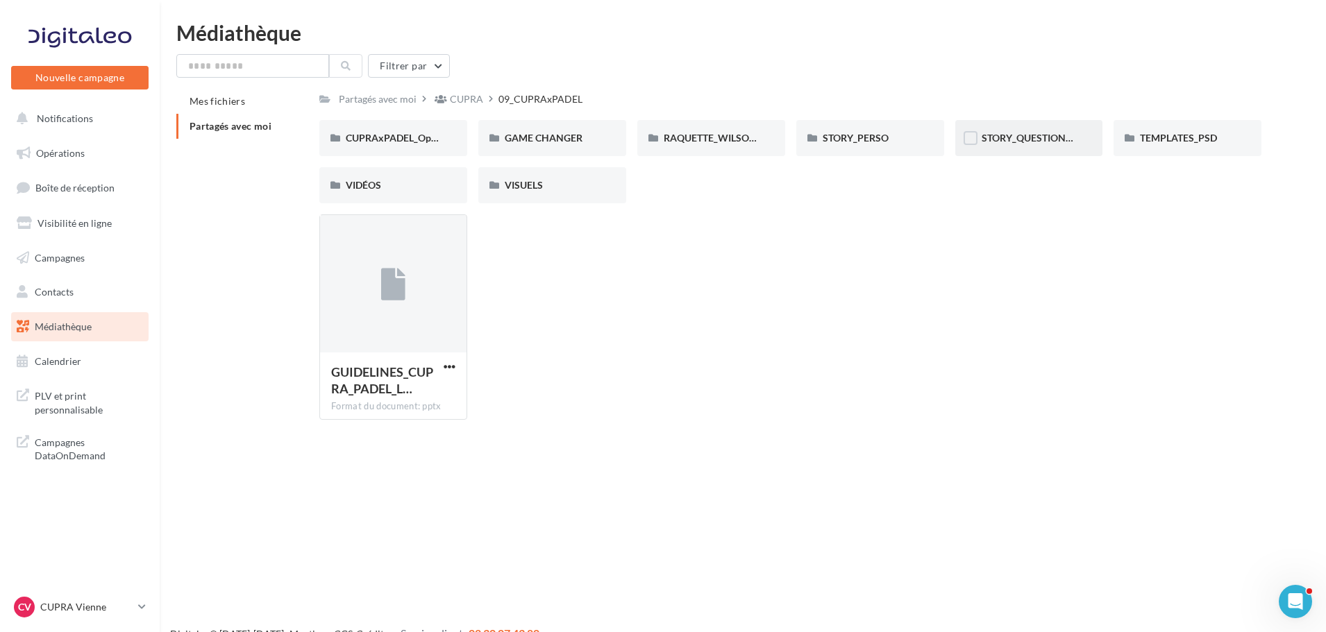
click at [1050, 149] on div "STORY_QUESTIONS_COURTES" at bounding box center [1029, 138] width 148 height 36
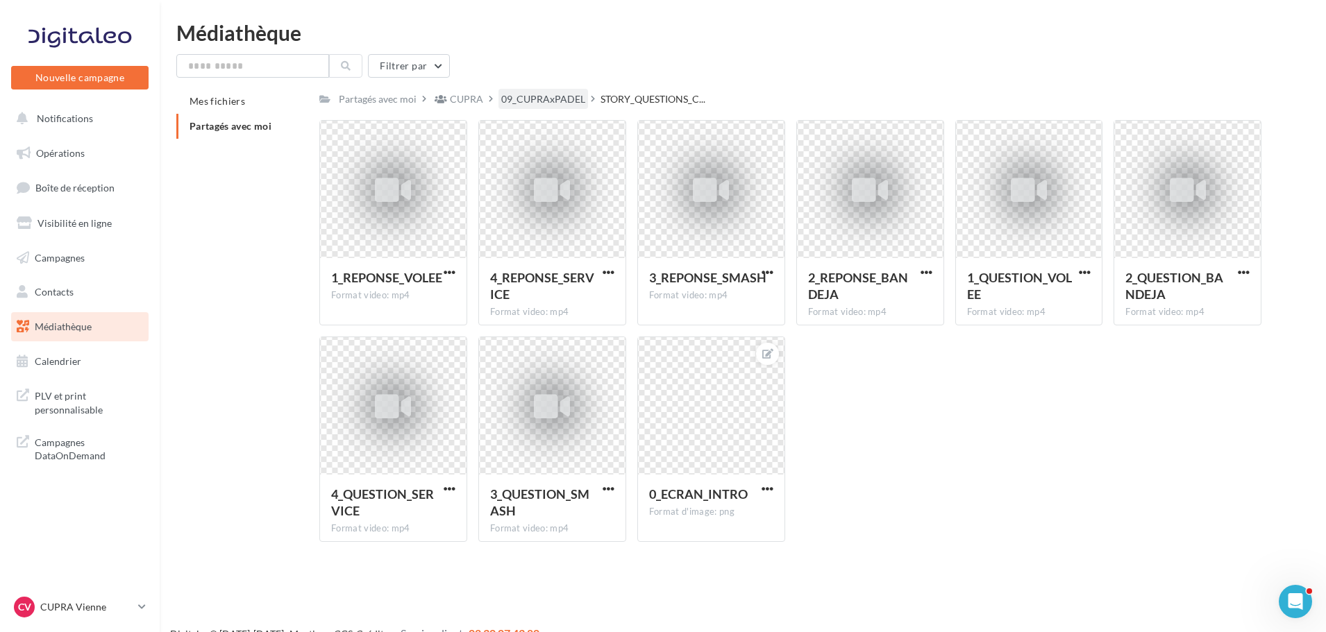
click at [567, 93] on div "09_CUPRAxPADEL" at bounding box center [543, 99] width 84 height 14
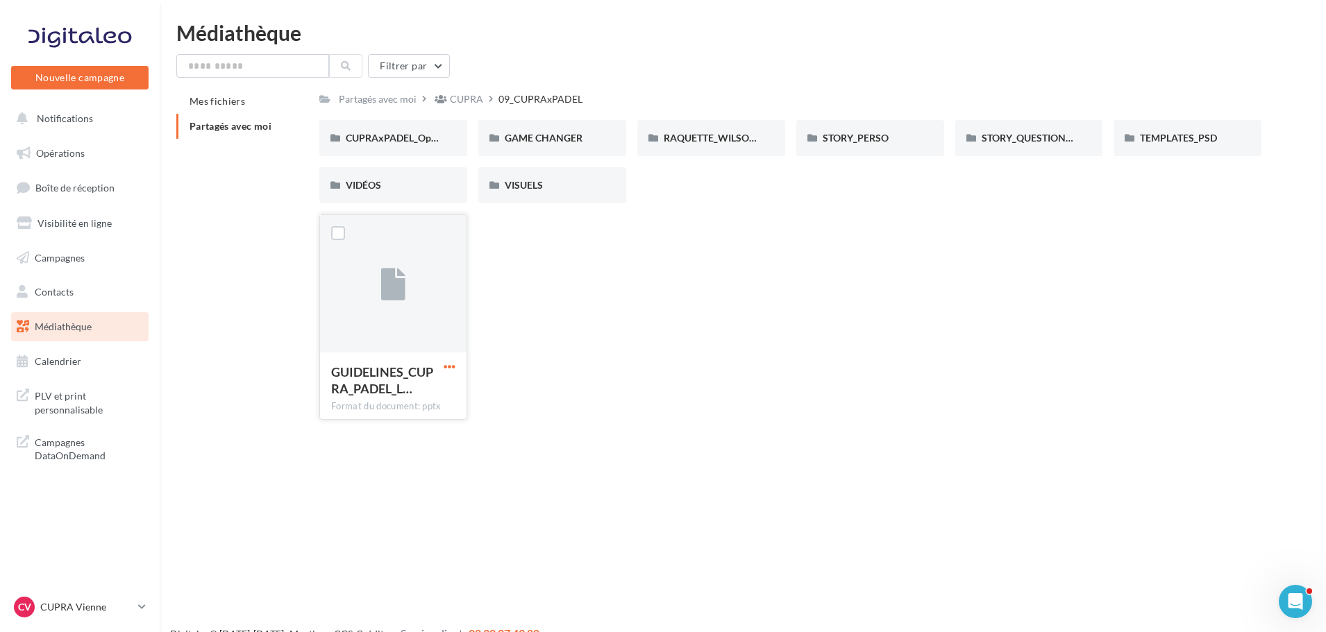
click at [446, 365] on span "button" at bounding box center [450, 367] width 12 height 12
click at [412, 391] on button "Télécharger" at bounding box center [388, 394] width 139 height 36
click at [1202, 148] on div "TEMPLATES_PSD" at bounding box center [1188, 138] width 148 height 36
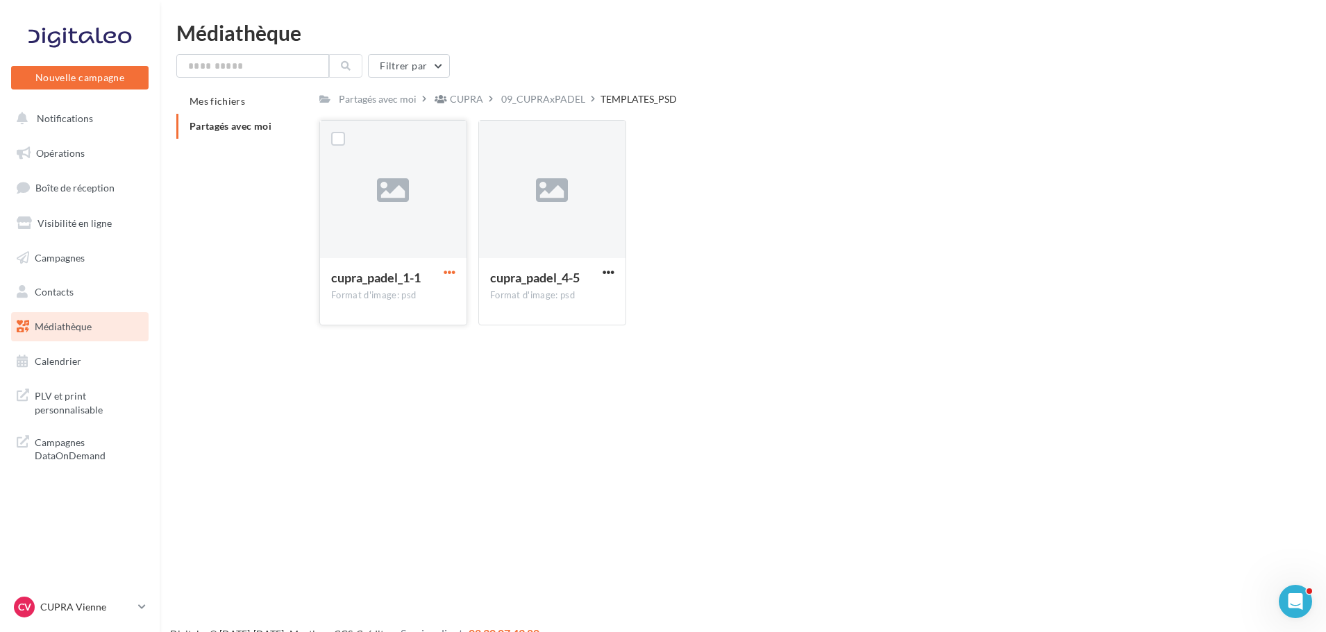
click at [450, 272] on span "button" at bounding box center [450, 273] width 12 height 12
click at [433, 305] on button "Télécharger" at bounding box center [388, 300] width 139 height 36
click at [581, 103] on div "09_CUPRAxPADEL" at bounding box center [543, 99] width 84 height 14
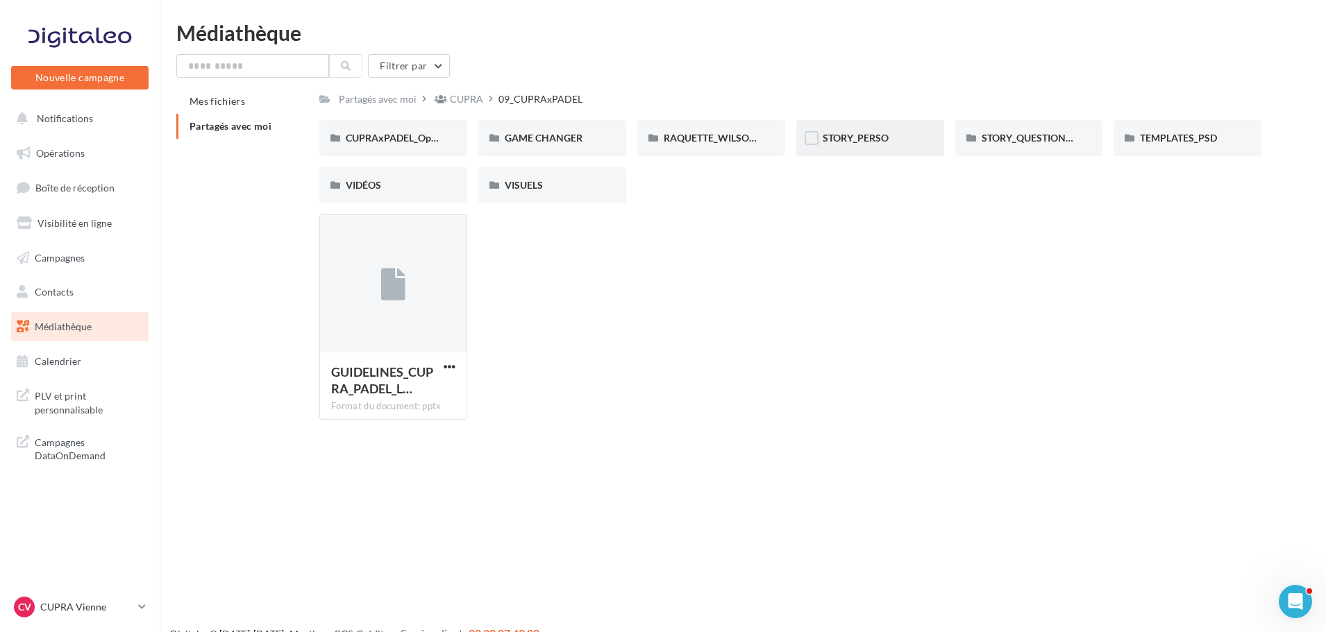
click at [887, 131] on div "STORY_PERSO" at bounding box center [870, 138] width 95 height 14
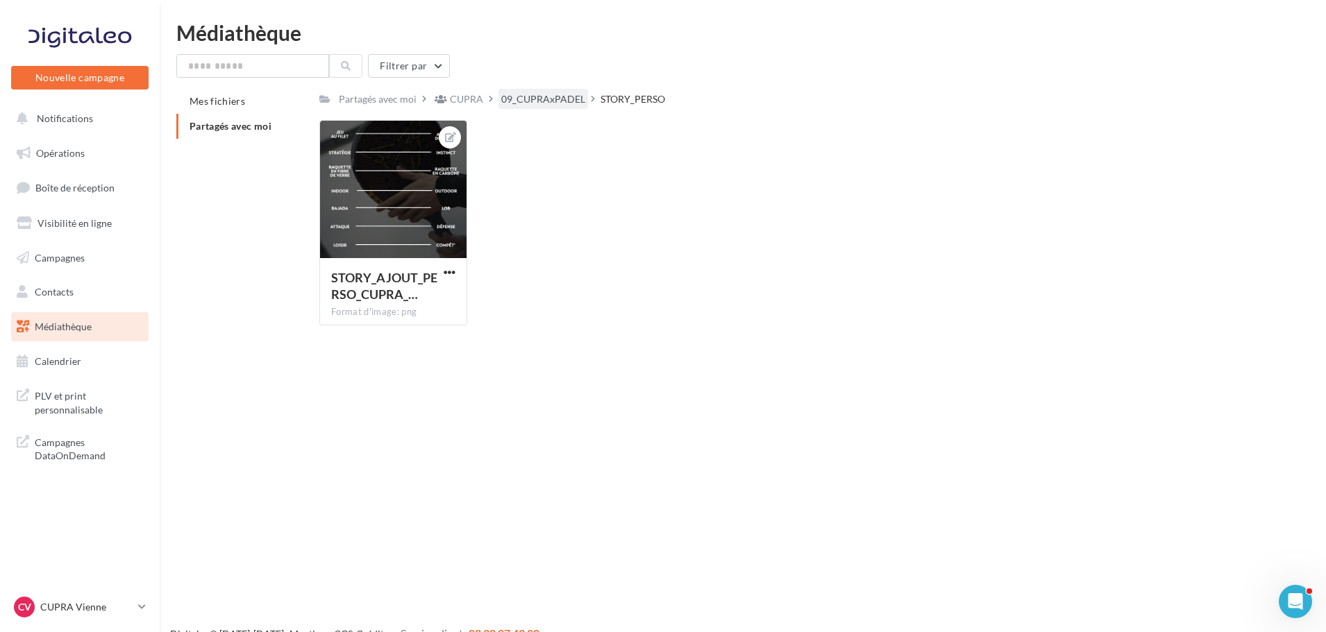
click at [564, 92] on div "09_CUPRAxPADEL" at bounding box center [543, 99] width 84 height 14
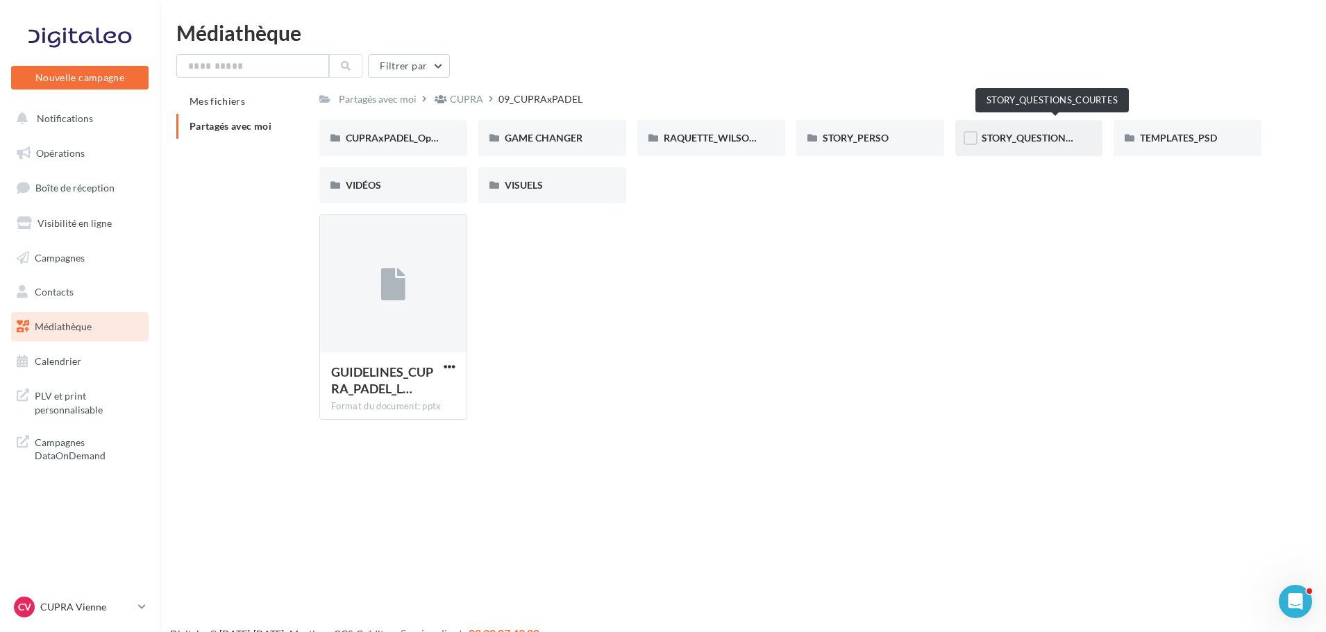
click at [1025, 134] on span "STORY_QUESTIONS_COURTES" at bounding box center [1050, 138] width 137 height 12
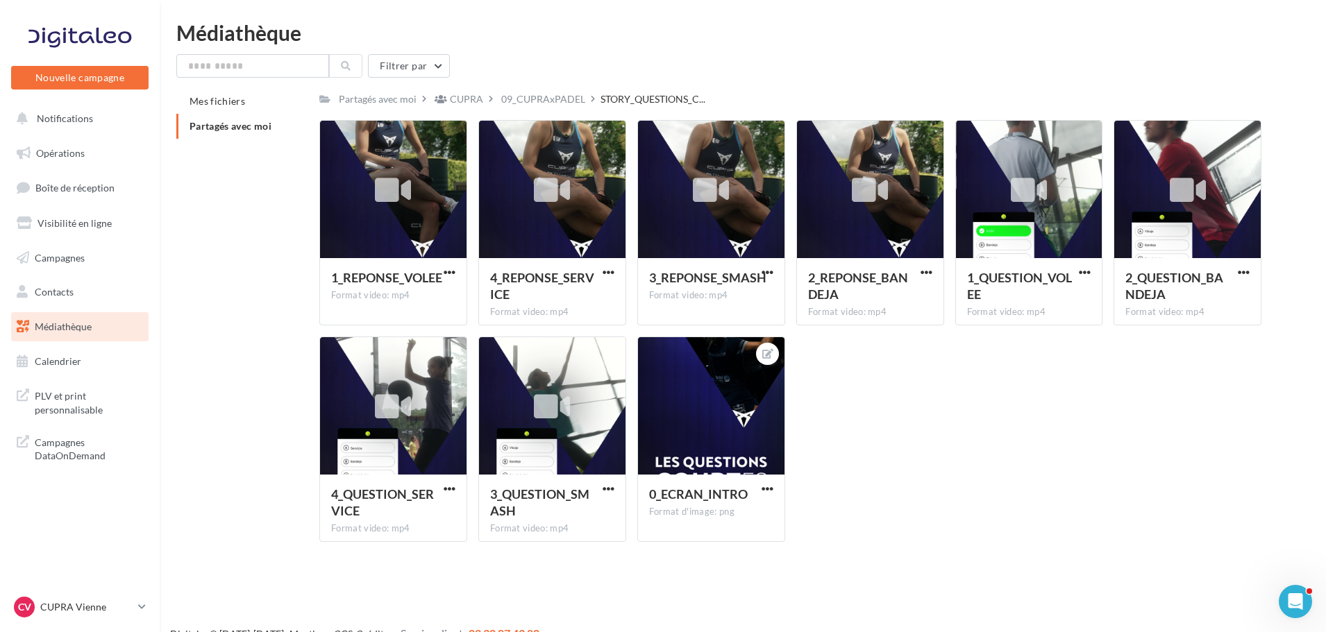
click at [925, 57] on div "Filtrer par" at bounding box center [742, 66] width 1133 height 24
click at [560, 101] on div "09_CUPRAxPADEL" at bounding box center [543, 99] width 84 height 14
